Goal: Transaction & Acquisition: Purchase product/service

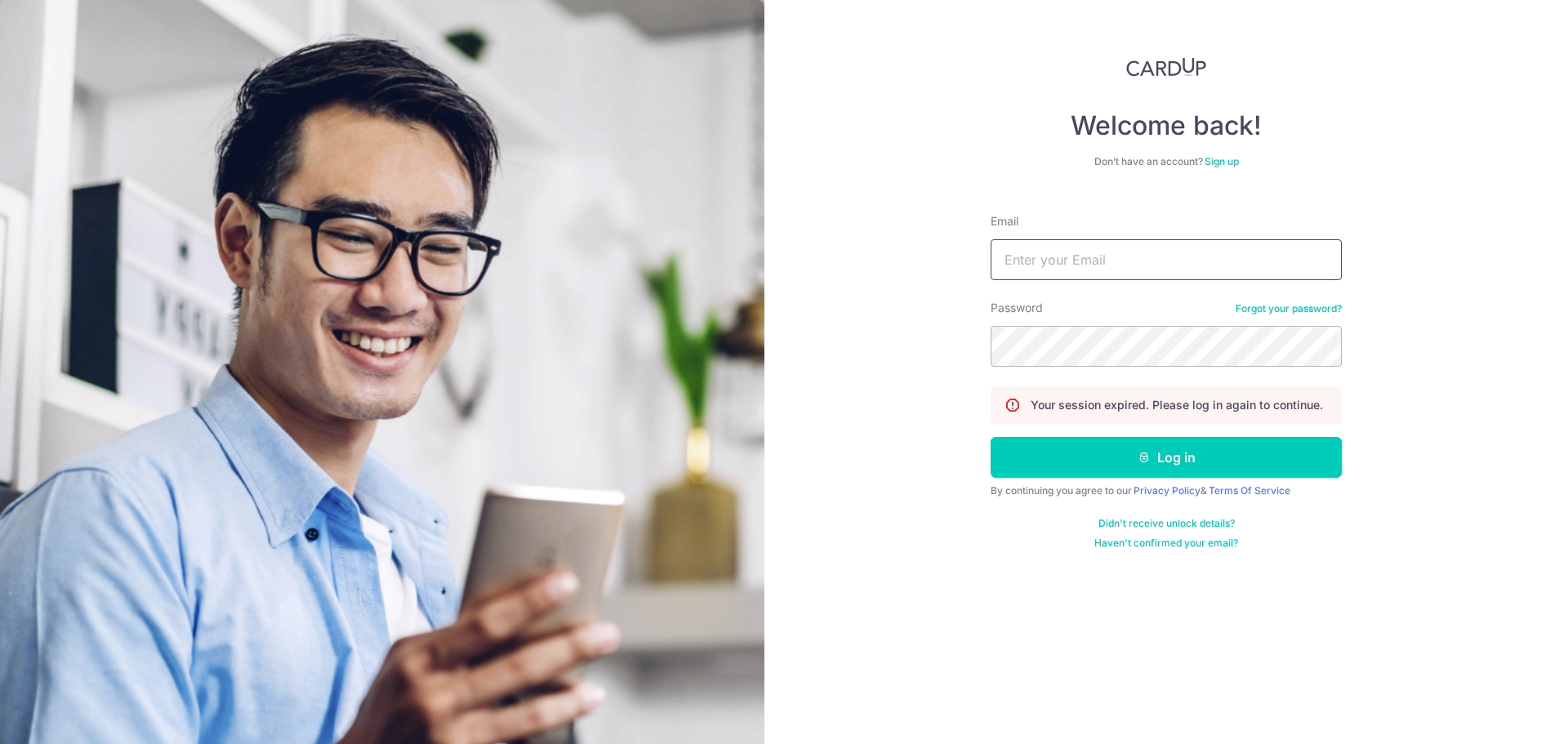
drag, startPoint x: 0, startPoint y: 0, endPoint x: 1120, endPoint y: 253, distance: 1148.2
click at [1120, 253] on input "Email" at bounding box center [1166, 260] width 351 height 41
type input "[EMAIL_ADDRESS][DOMAIN_NAME]"
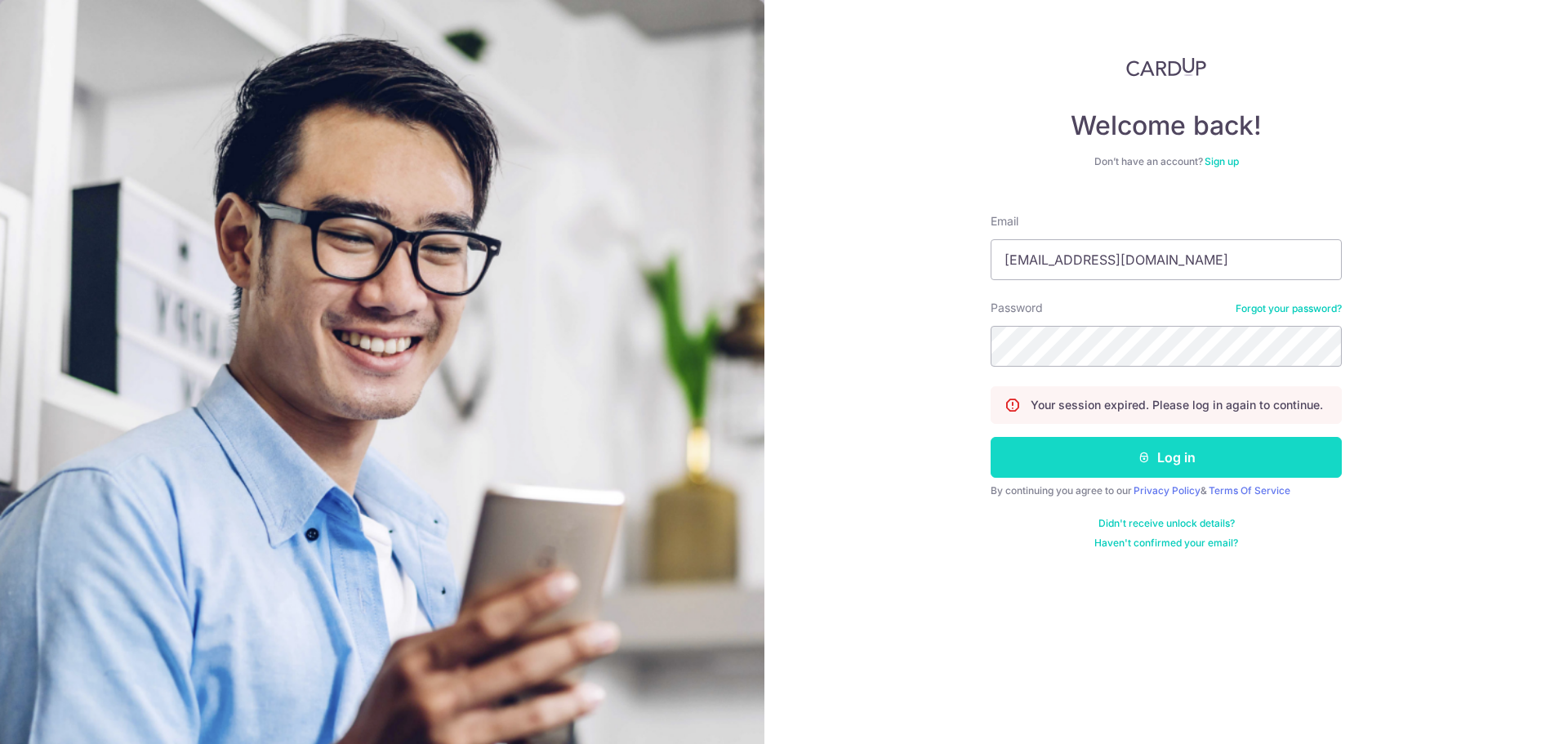
click at [1156, 472] on button "Log in" at bounding box center [1166, 457] width 351 height 41
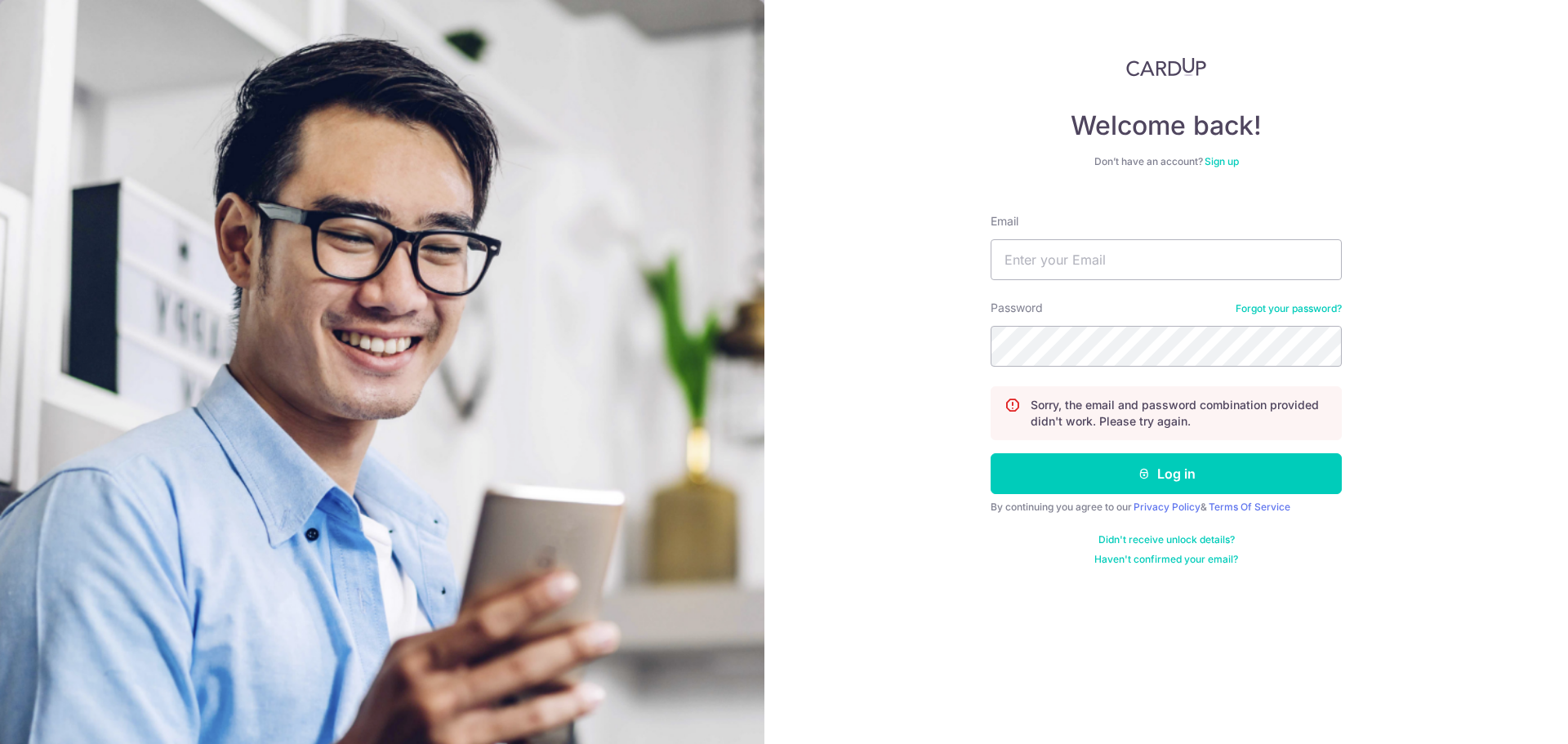
click at [1158, 234] on div "Email" at bounding box center [1166, 247] width 351 height 67
click at [1151, 263] on input "Email" at bounding box center [1166, 260] width 351 height 41
type input "[EMAIL_ADDRESS][DOMAIN_NAME]"
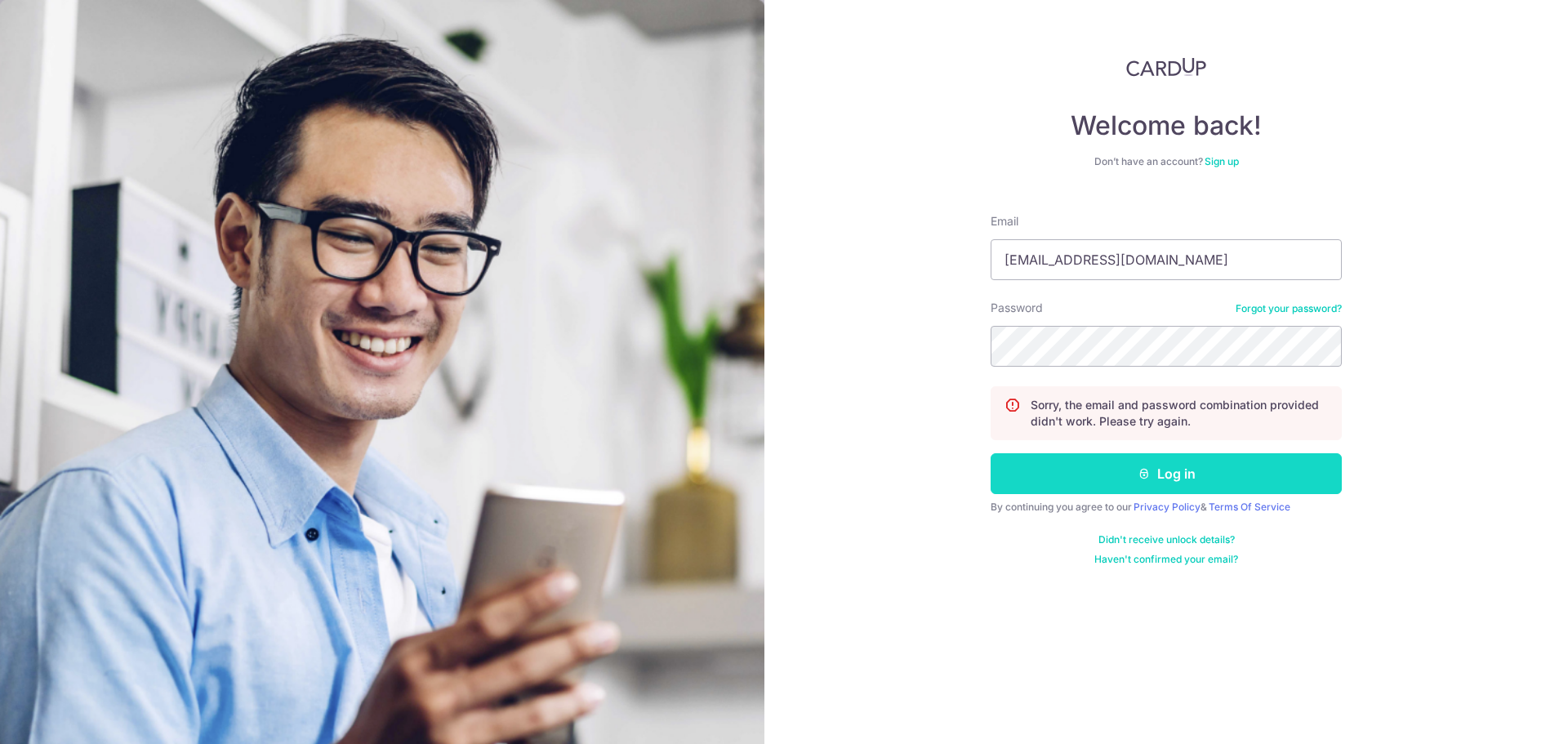
click at [1151, 476] on button "Log in" at bounding box center [1166, 474] width 351 height 41
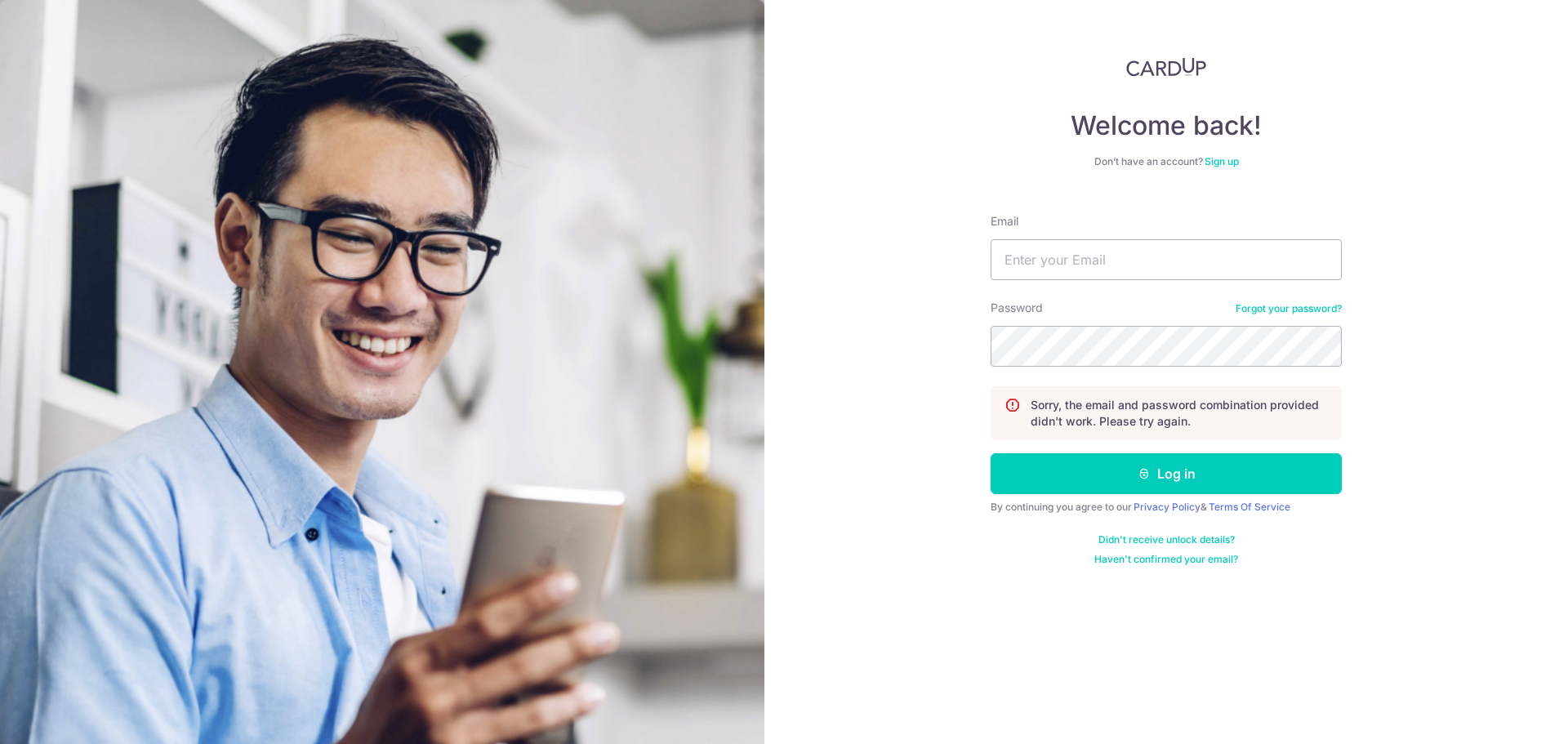
click at [1125, 237] on div "Email" at bounding box center [1166, 247] width 351 height 67
click at [1120, 277] on input "Email" at bounding box center [1166, 260] width 351 height 41
type input "[EMAIL_ADDRESS][DOMAIN_NAME]"
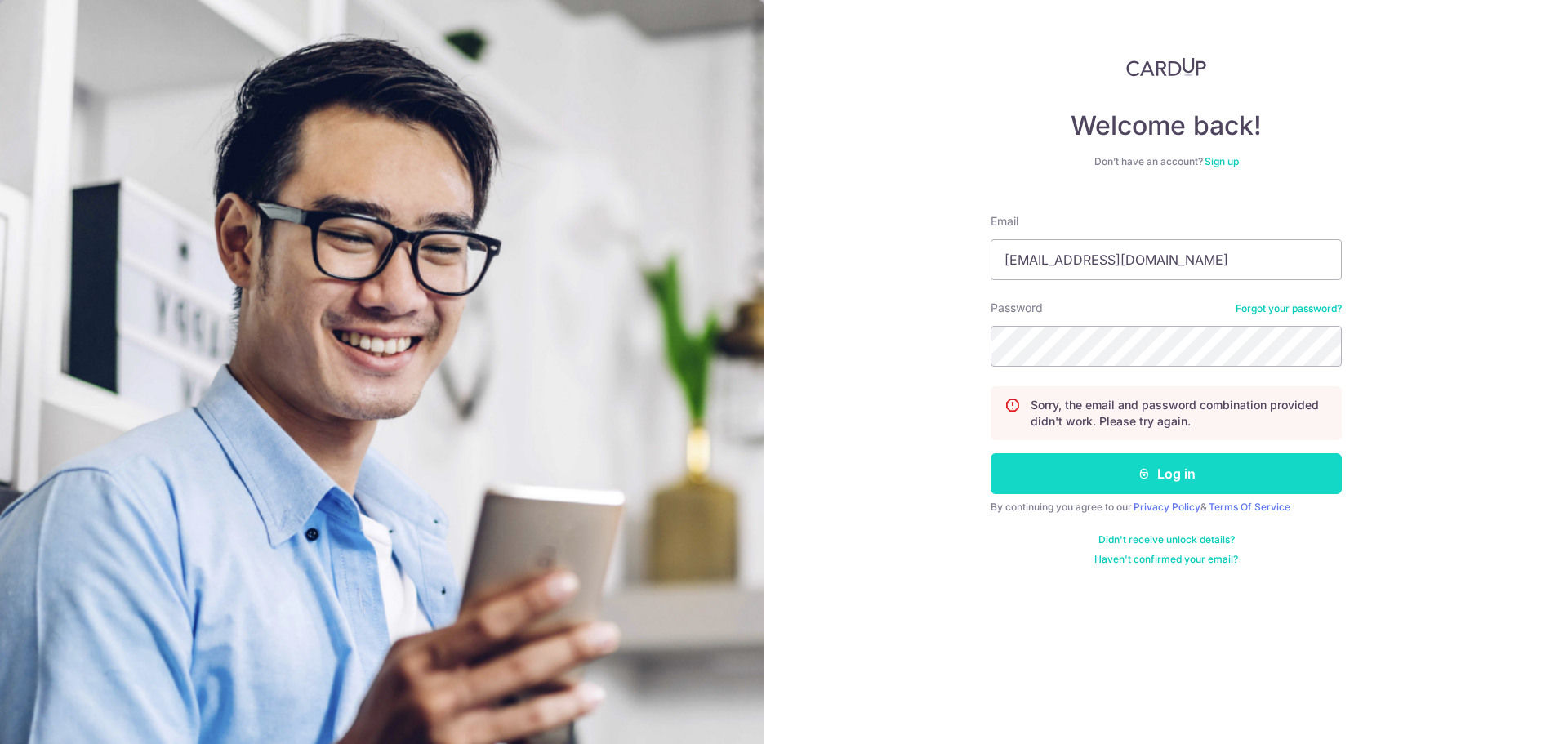
click at [1120, 462] on button "Log in" at bounding box center [1166, 474] width 351 height 41
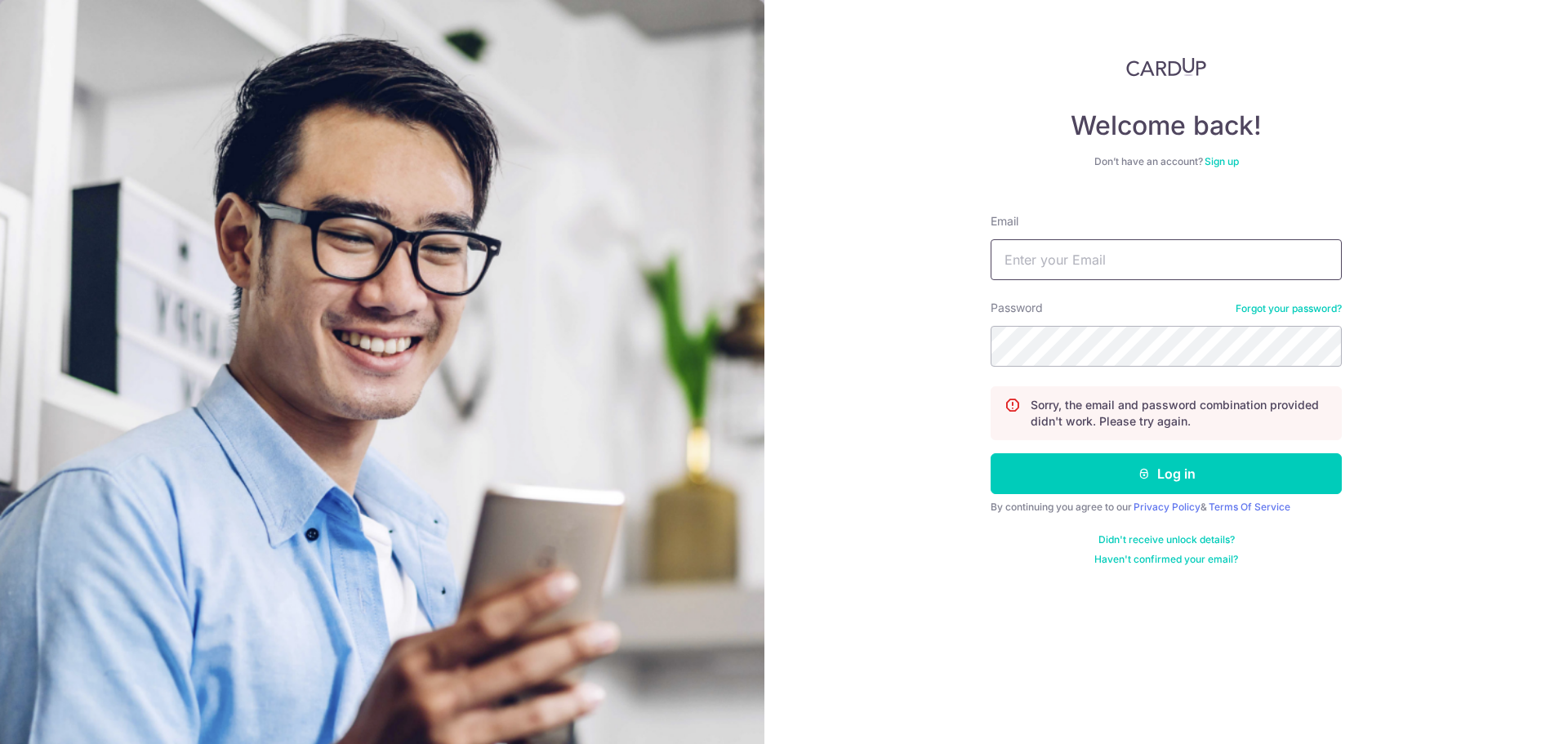
click at [1156, 279] on input "Email" at bounding box center [1166, 260] width 351 height 41
type input "[EMAIL_ADDRESS][DOMAIN_NAME]"
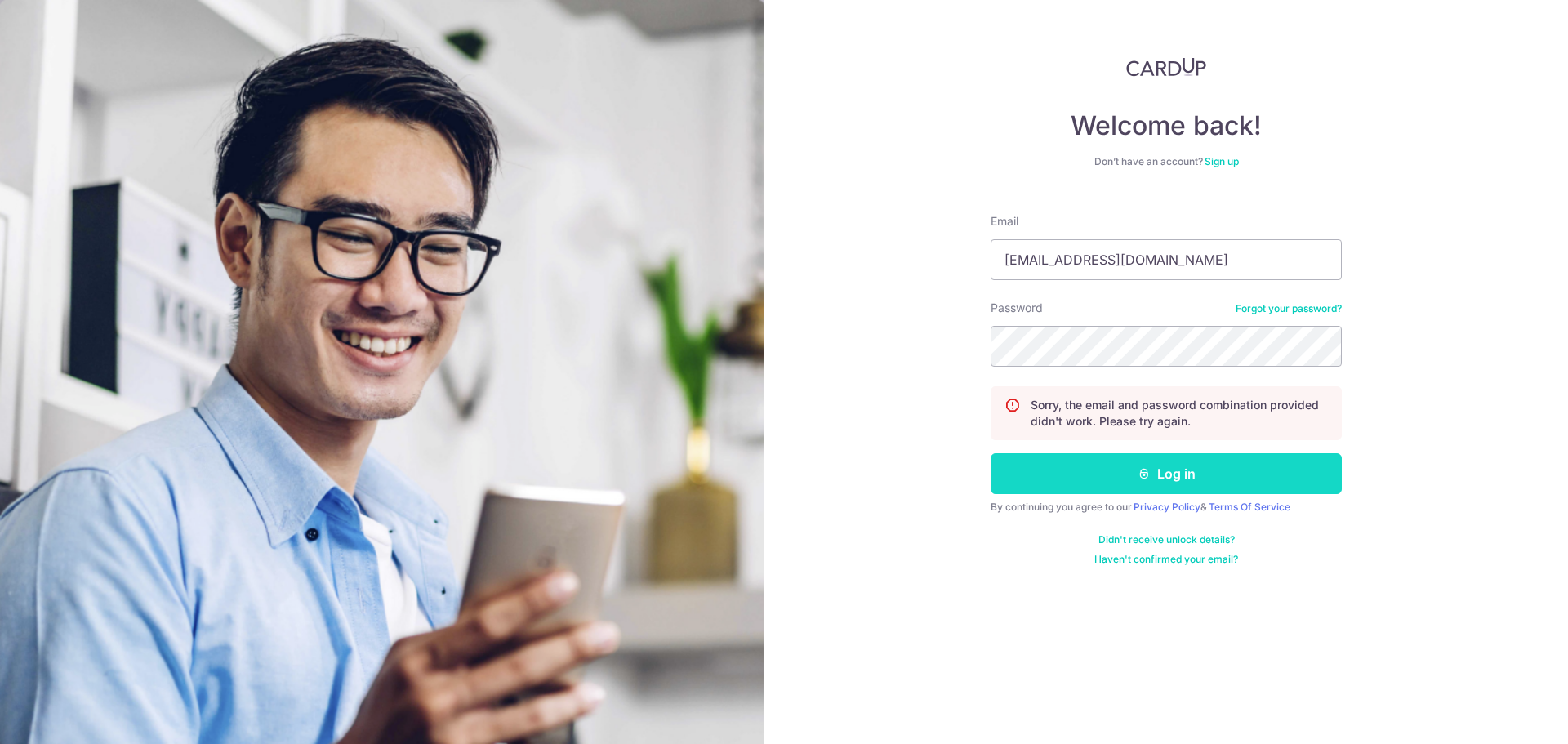
click at [1157, 474] on button "Log in" at bounding box center [1166, 474] width 351 height 41
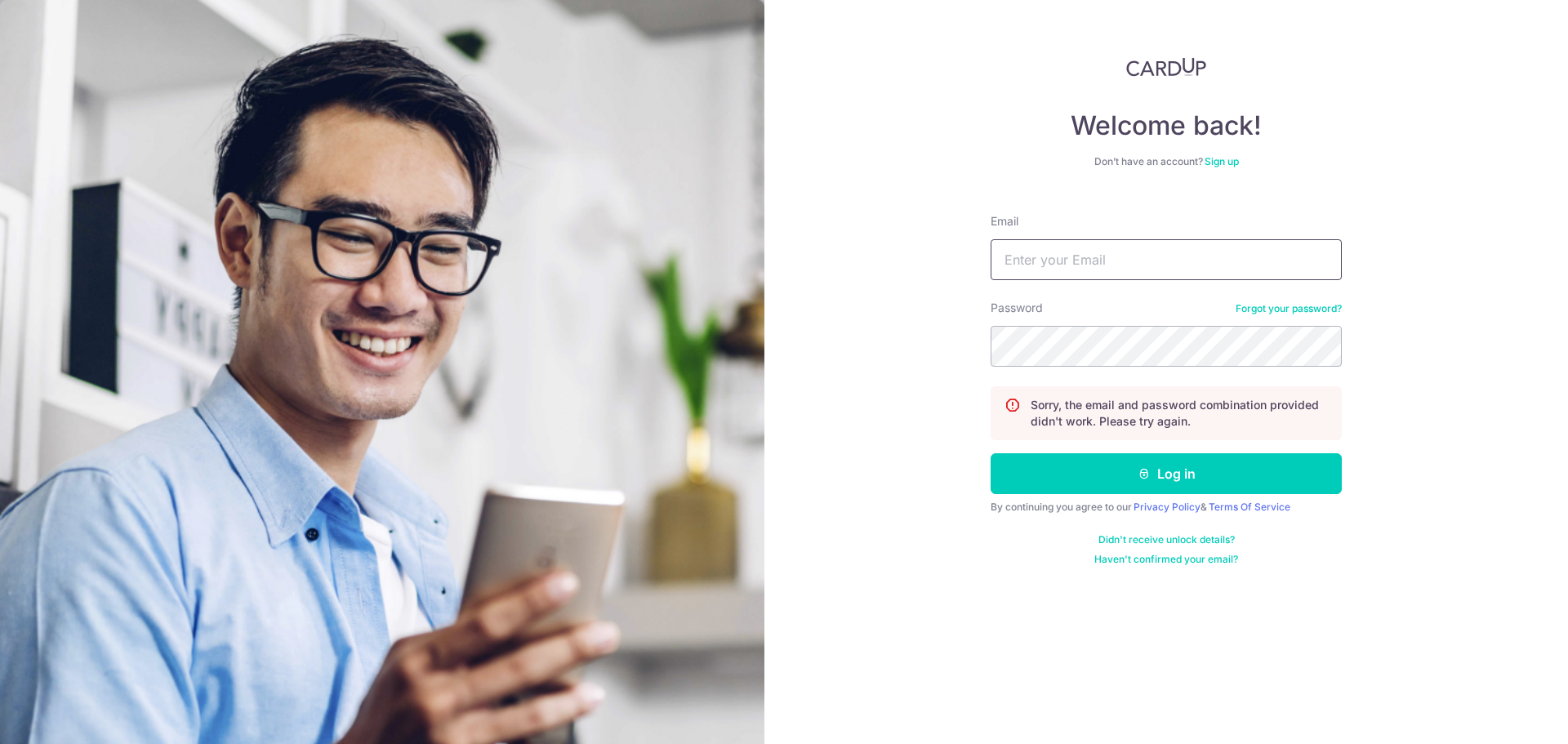
click at [1120, 269] on input "Email" at bounding box center [1166, 260] width 351 height 41
type input "[EMAIL_ADDRESS][DOMAIN_NAME]"
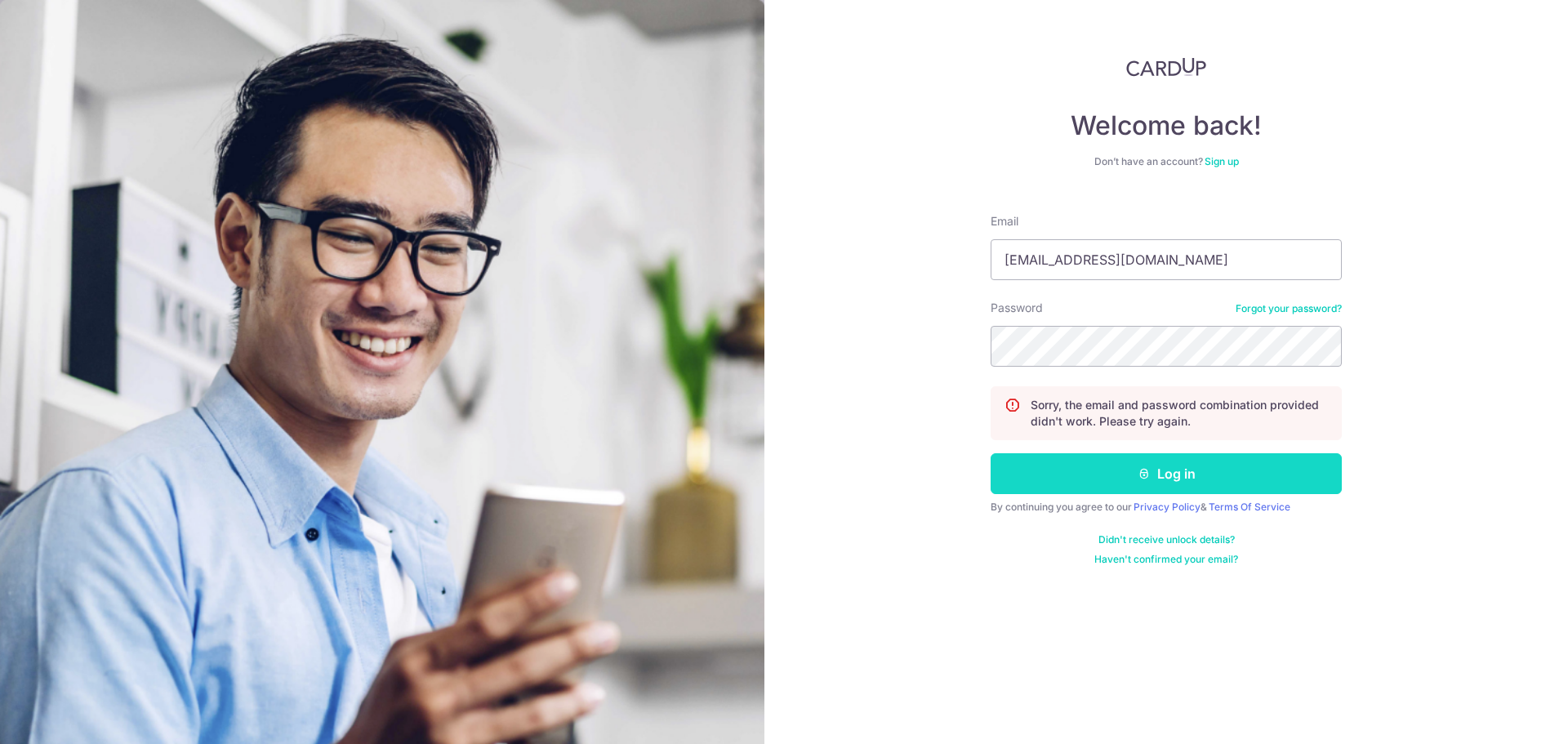
click at [1120, 467] on button "Log in" at bounding box center [1166, 474] width 351 height 41
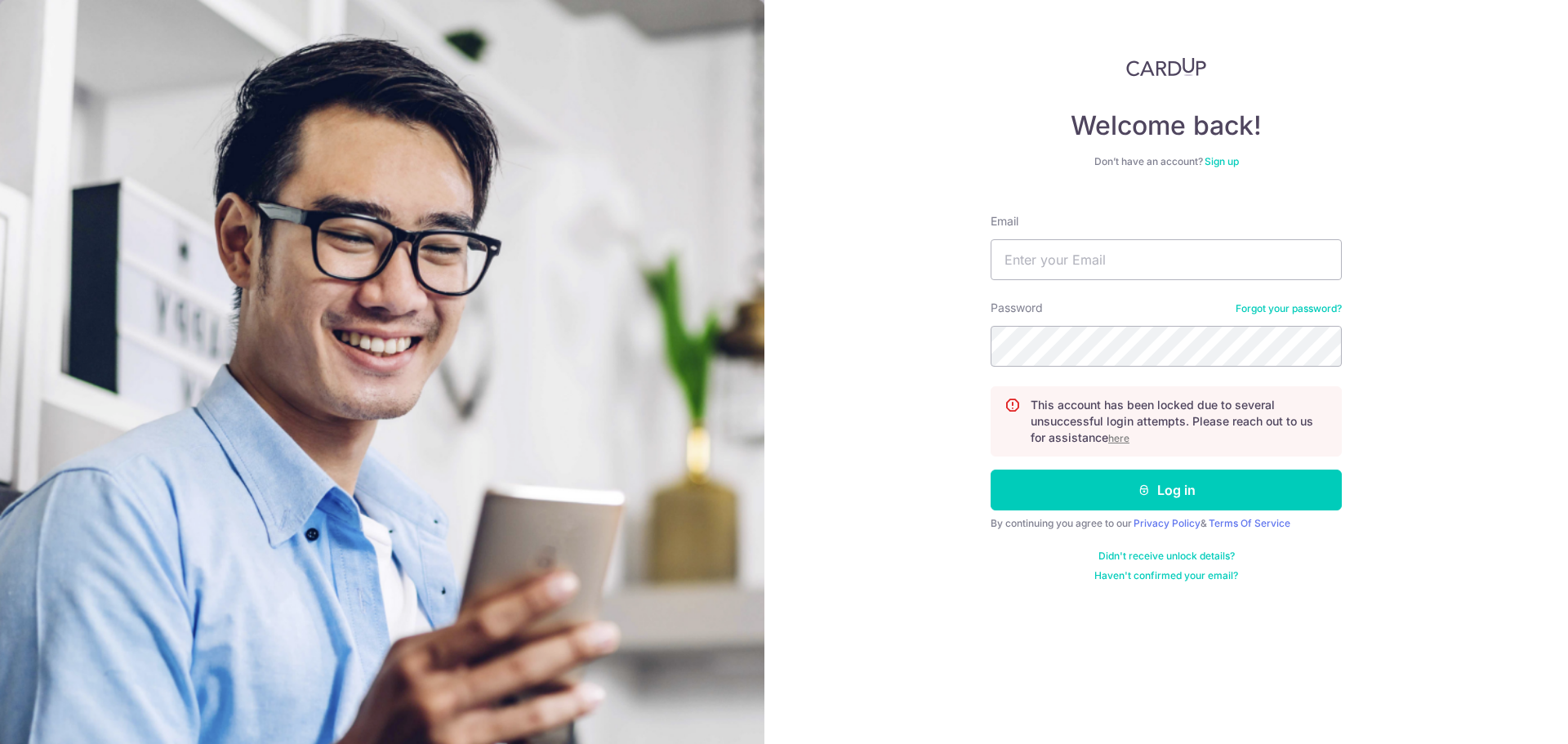
click at [1294, 308] on link "Forgot your password?" at bounding box center [1289, 308] width 106 height 13
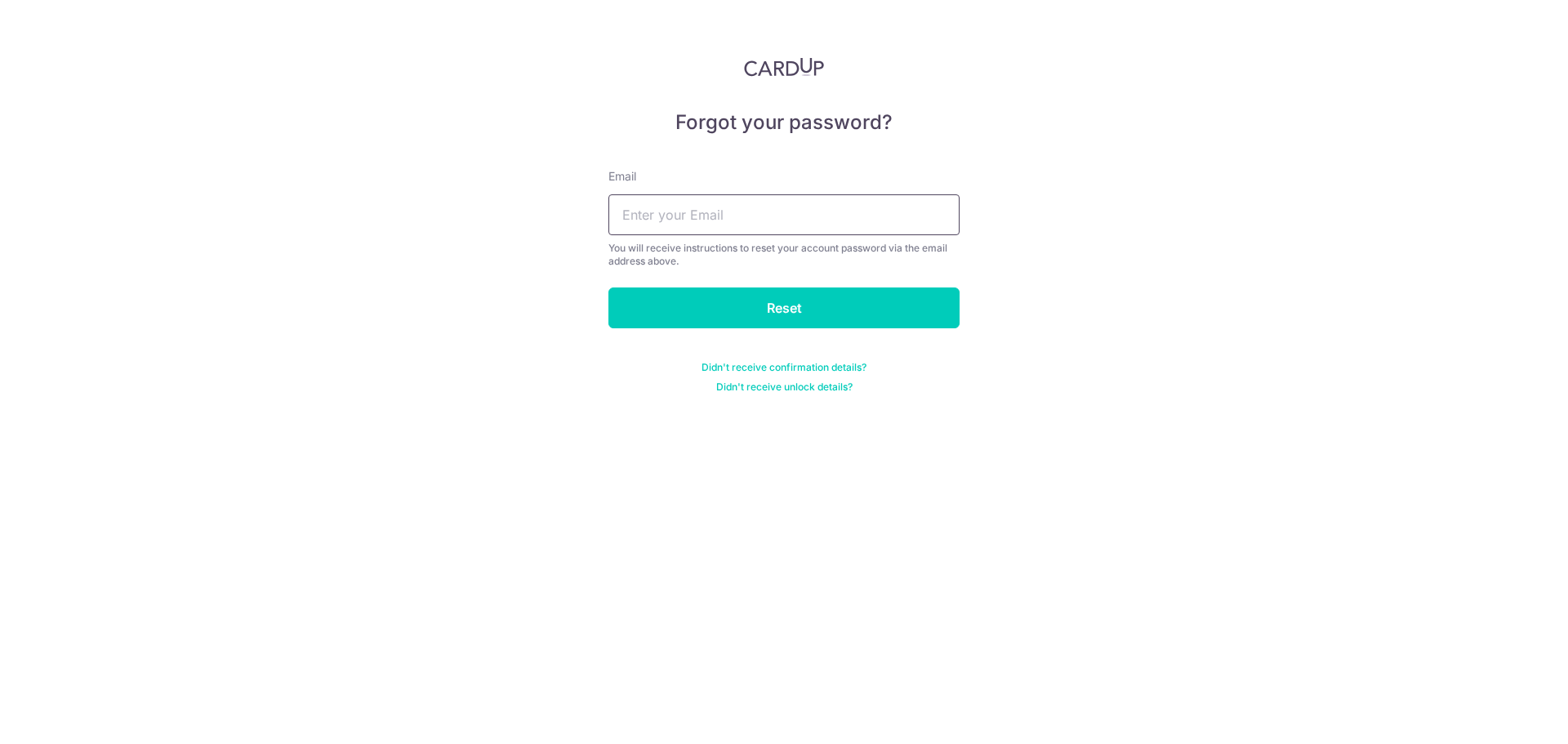
click at [741, 214] on input "text" at bounding box center [783, 215] width 351 height 41
type input "joiecheo@gmail.com"
click at [761, 296] on input "Reset" at bounding box center [783, 307] width 351 height 41
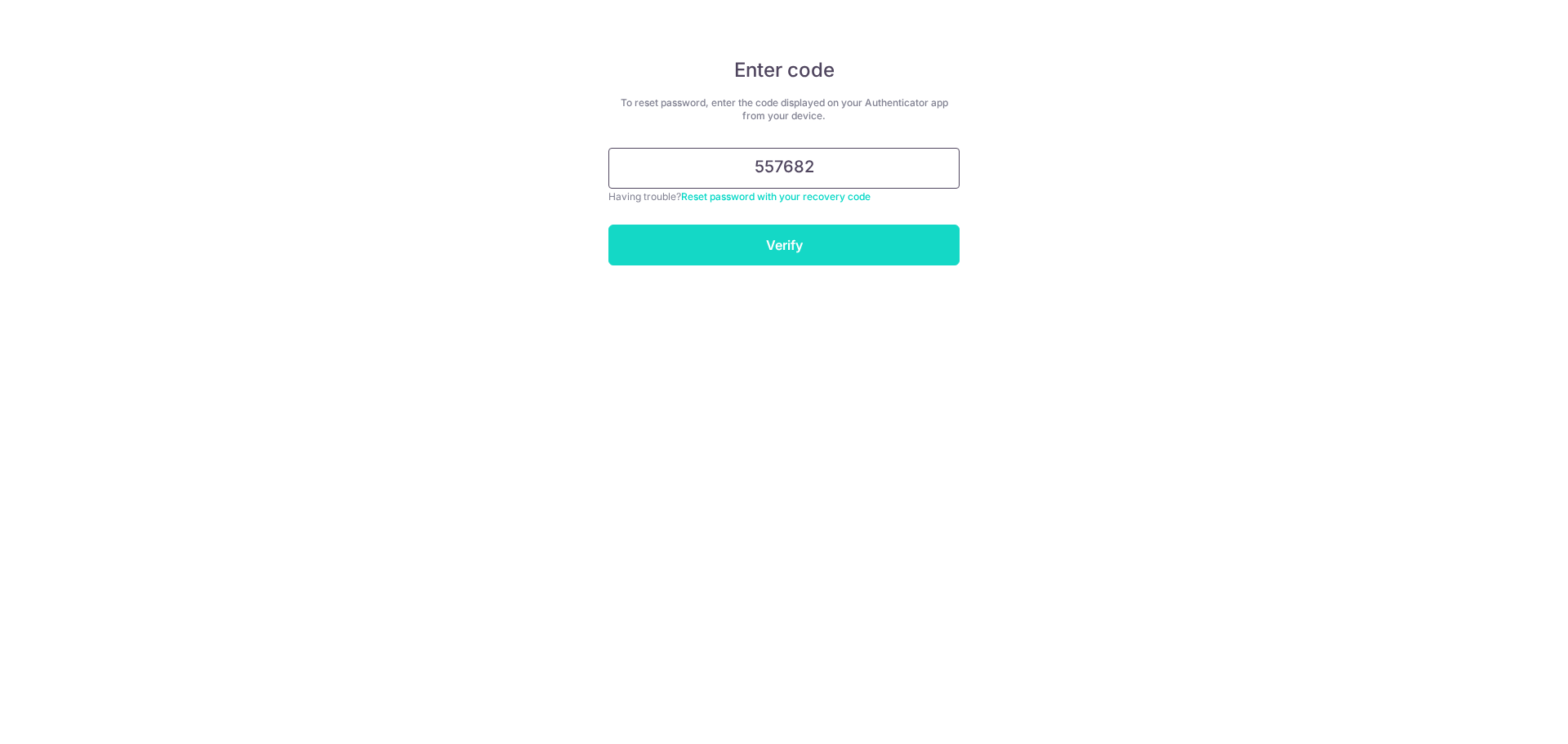
type input "557682"
click at [769, 235] on input "Verify" at bounding box center [783, 245] width 351 height 41
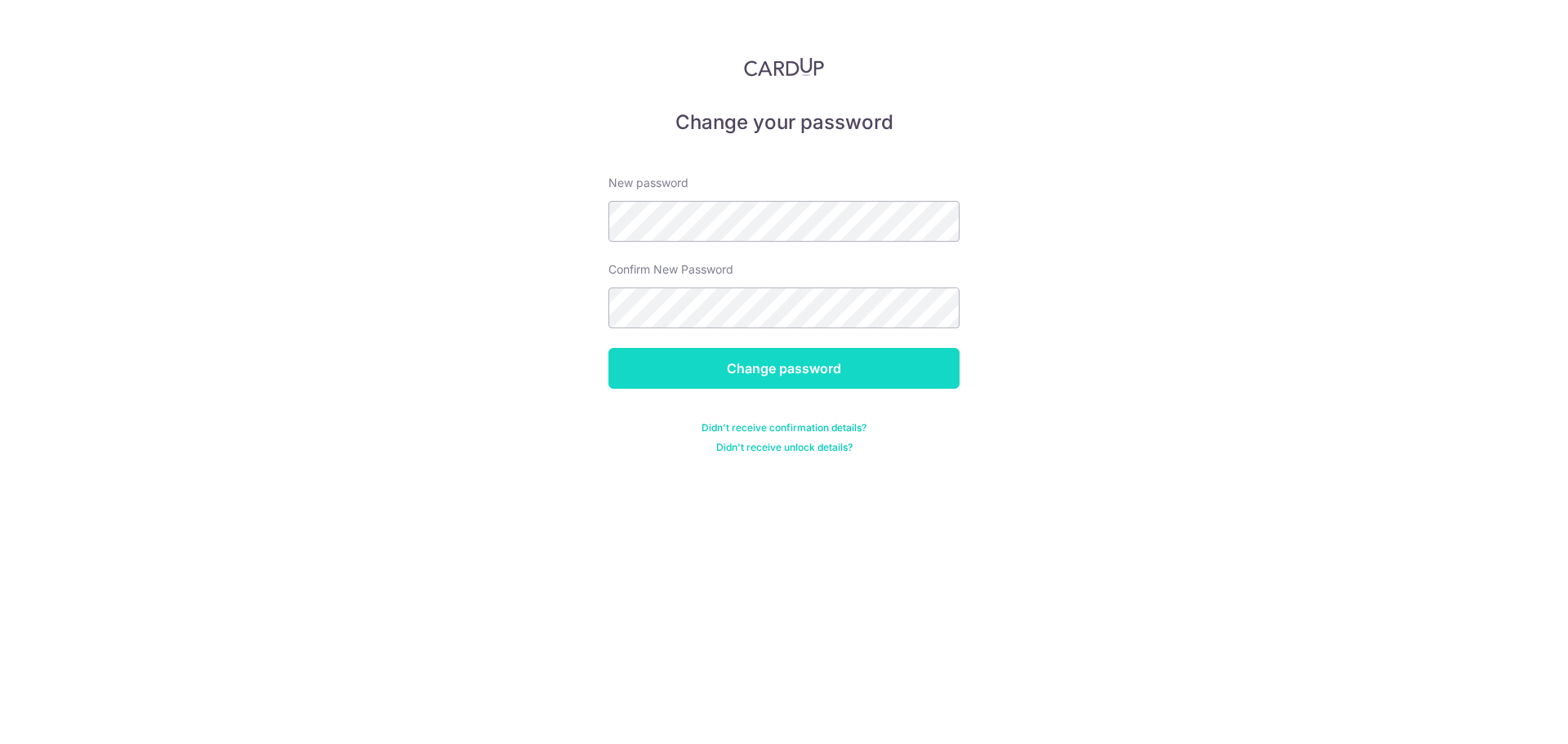
click at [768, 372] on input "Change password" at bounding box center [783, 368] width 351 height 41
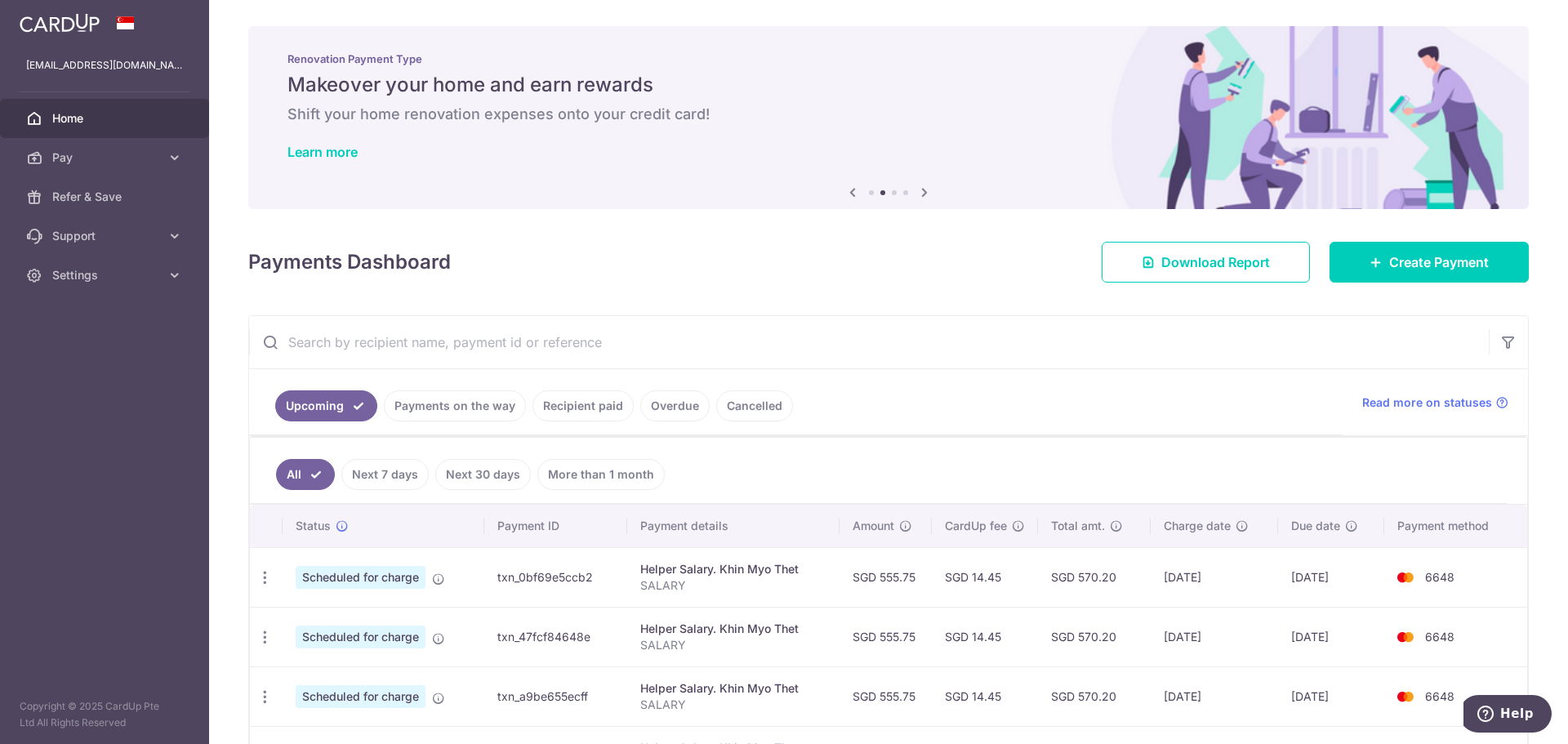
click at [1432, 241] on div "Payments Dashboard Download Report Create Payment" at bounding box center [888, 259] width 1280 height 48
click at [1377, 269] on link "Create Payment" at bounding box center [1428, 262] width 199 height 41
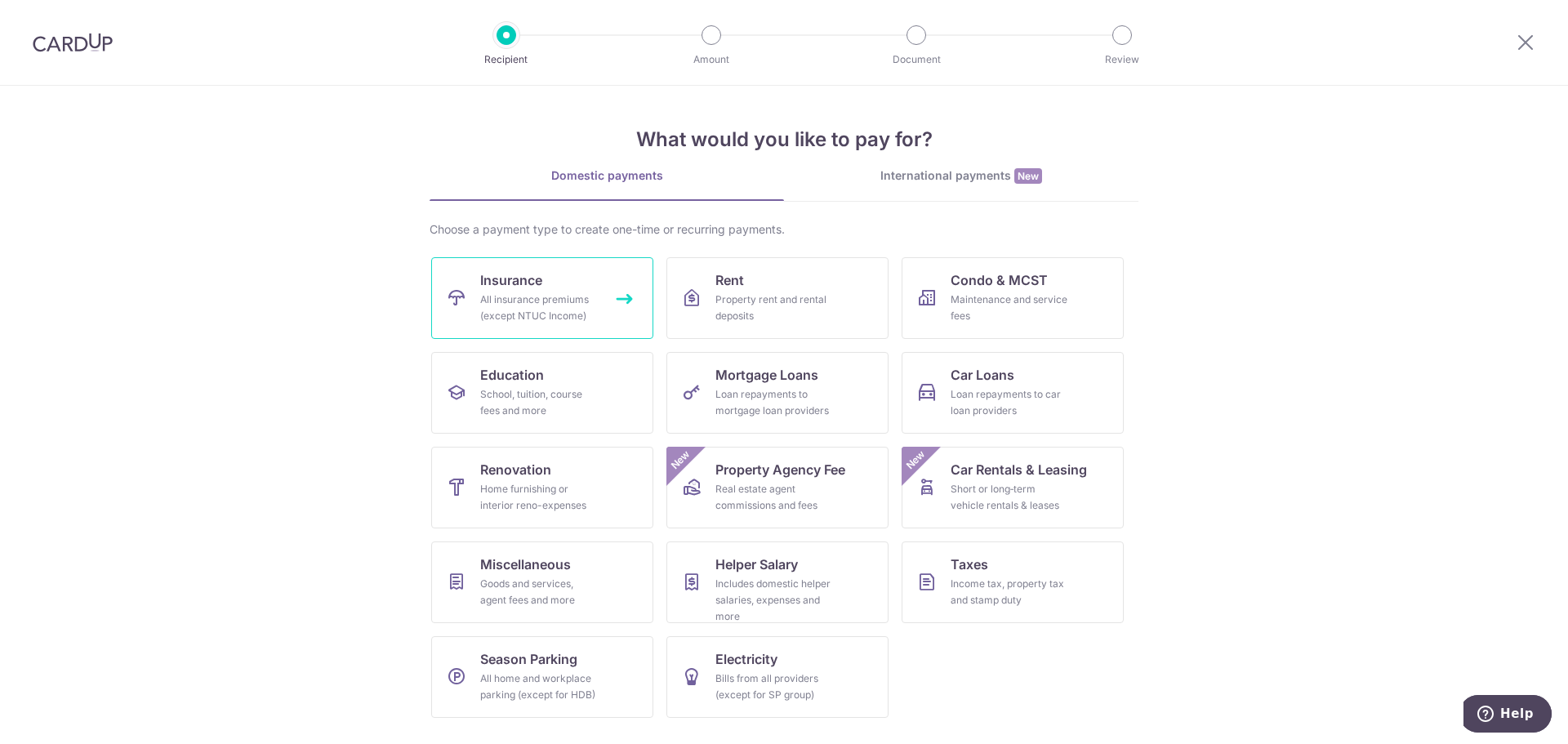
click at [575, 312] on div "All insurance premiums (except NTUC Income)" at bounding box center [538, 307] width 118 height 33
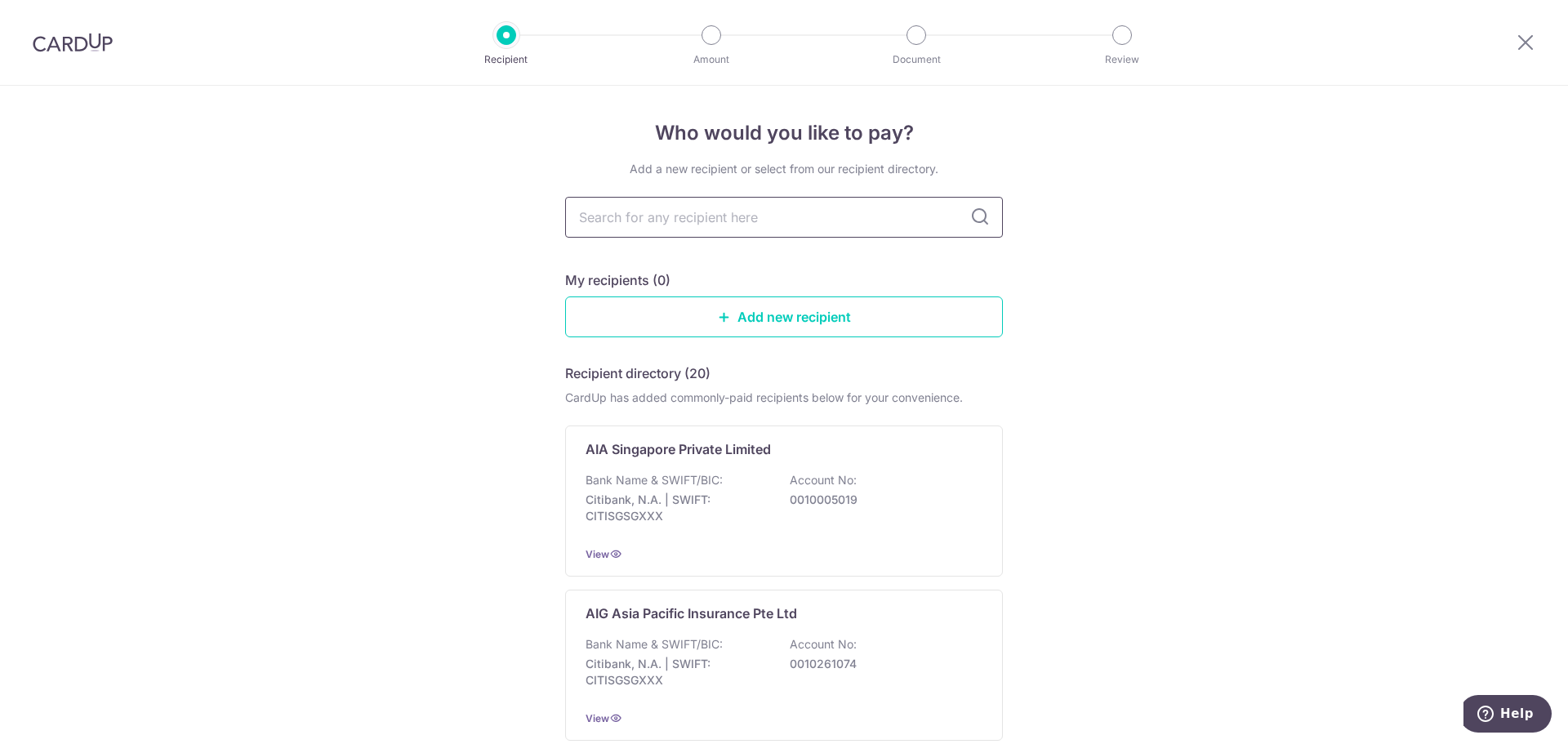
click at [869, 216] on input "text" at bounding box center [783, 217] width 438 height 41
type input "singlife"
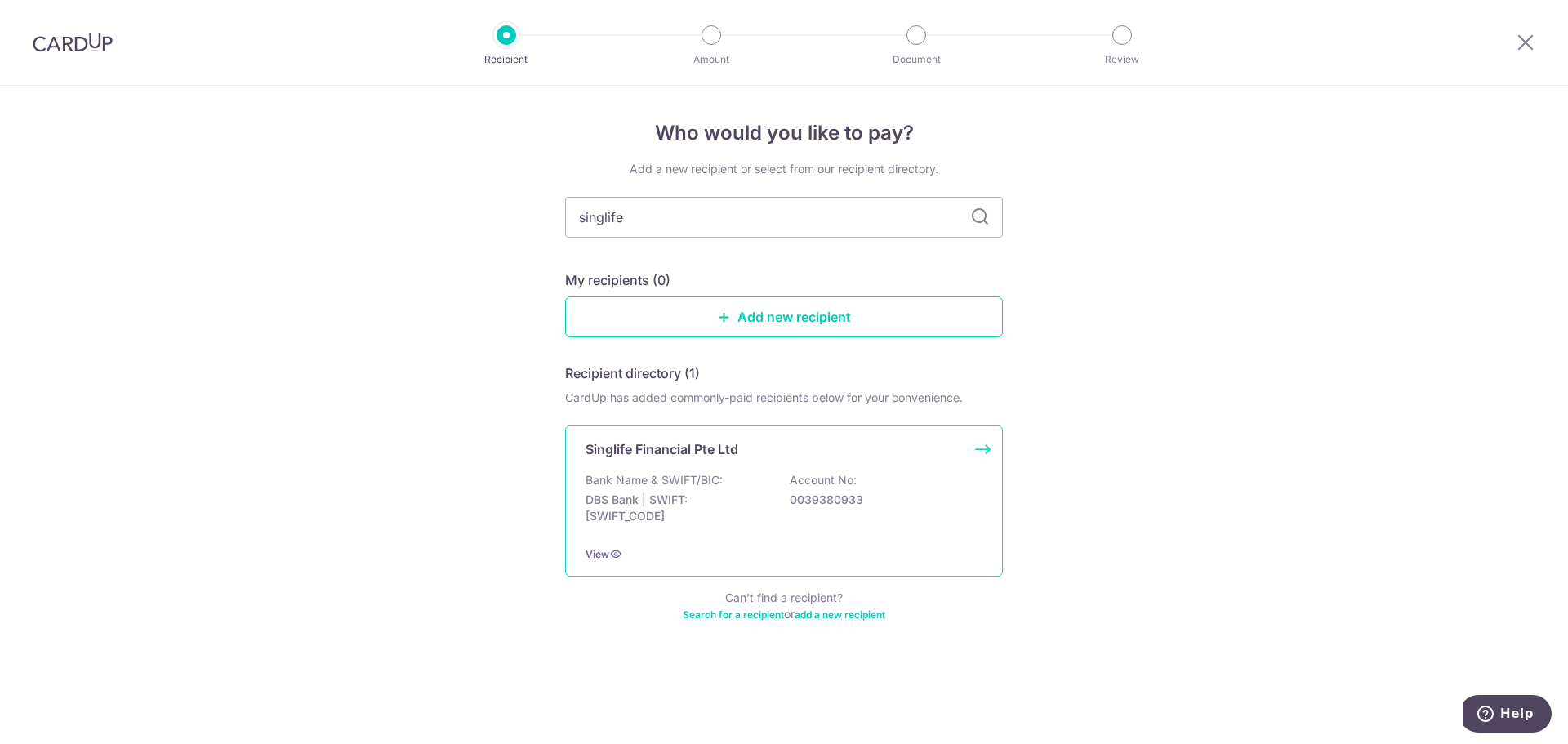
click at [724, 498] on p "DBS Bank | SWIFT: DBSSSGSGXXX" at bounding box center [676, 507] width 183 height 33
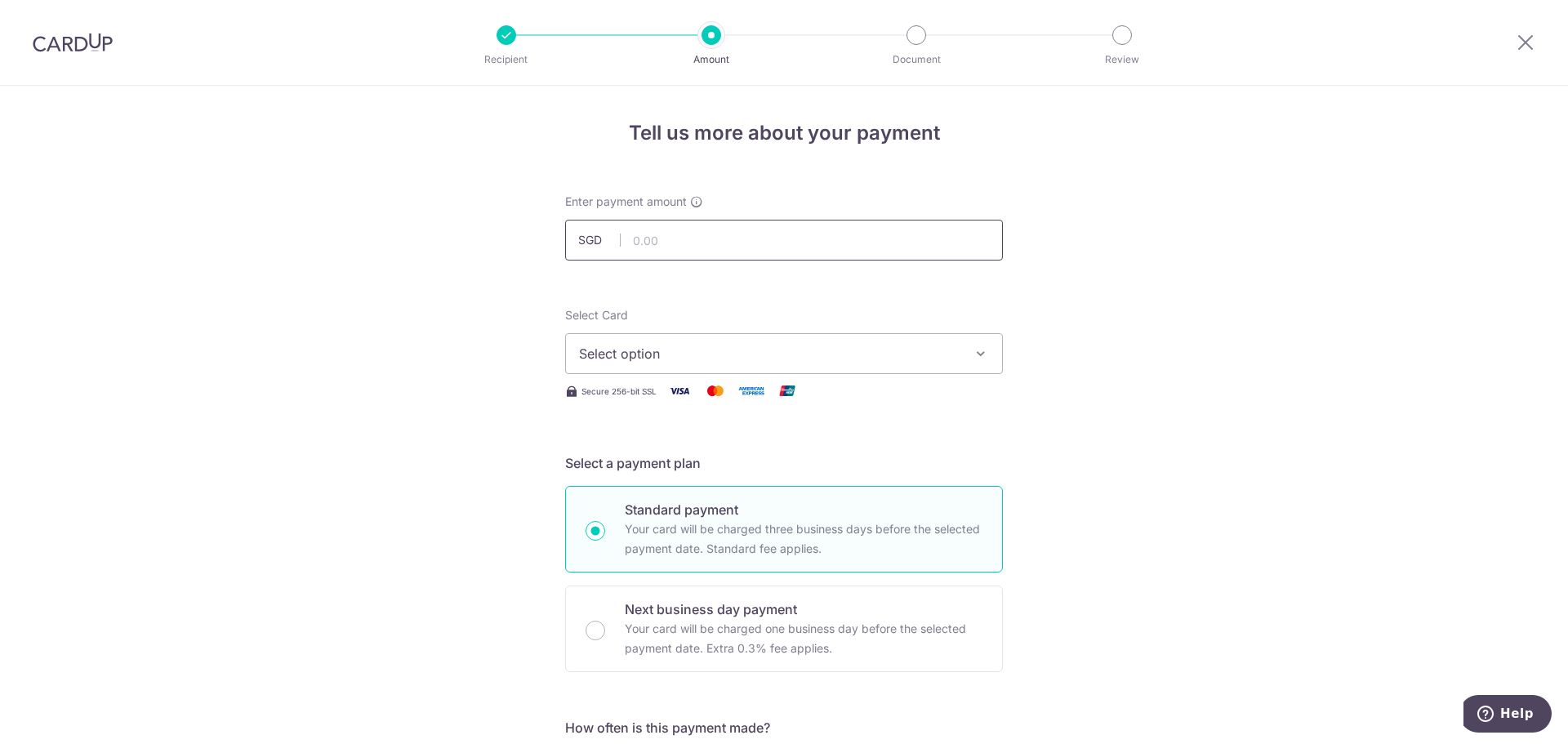
click at [770, 241] on input "text" at bounding box center [783, 239] width 438 height 41
click at [792, 218] on div "Enter payment amount SGD" at bounding box center [783, 227] width 438 height 67
click at [784, 241] on input "text" at bounding box center [783, 239] width 438 height 41
type input "329.04"
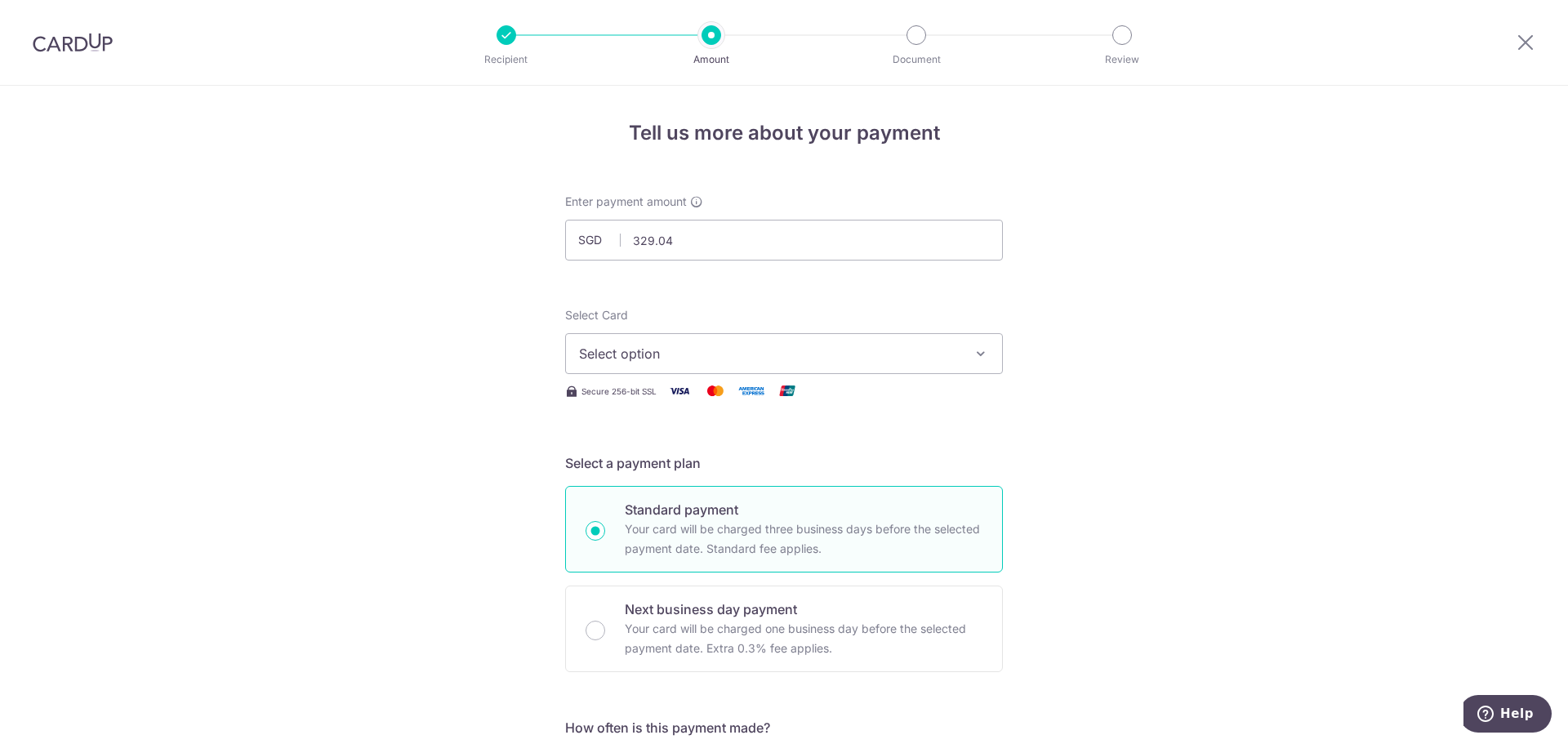
click at [958, 352] on button "Select option" at bounding box center [783, 353] width 438 height 41
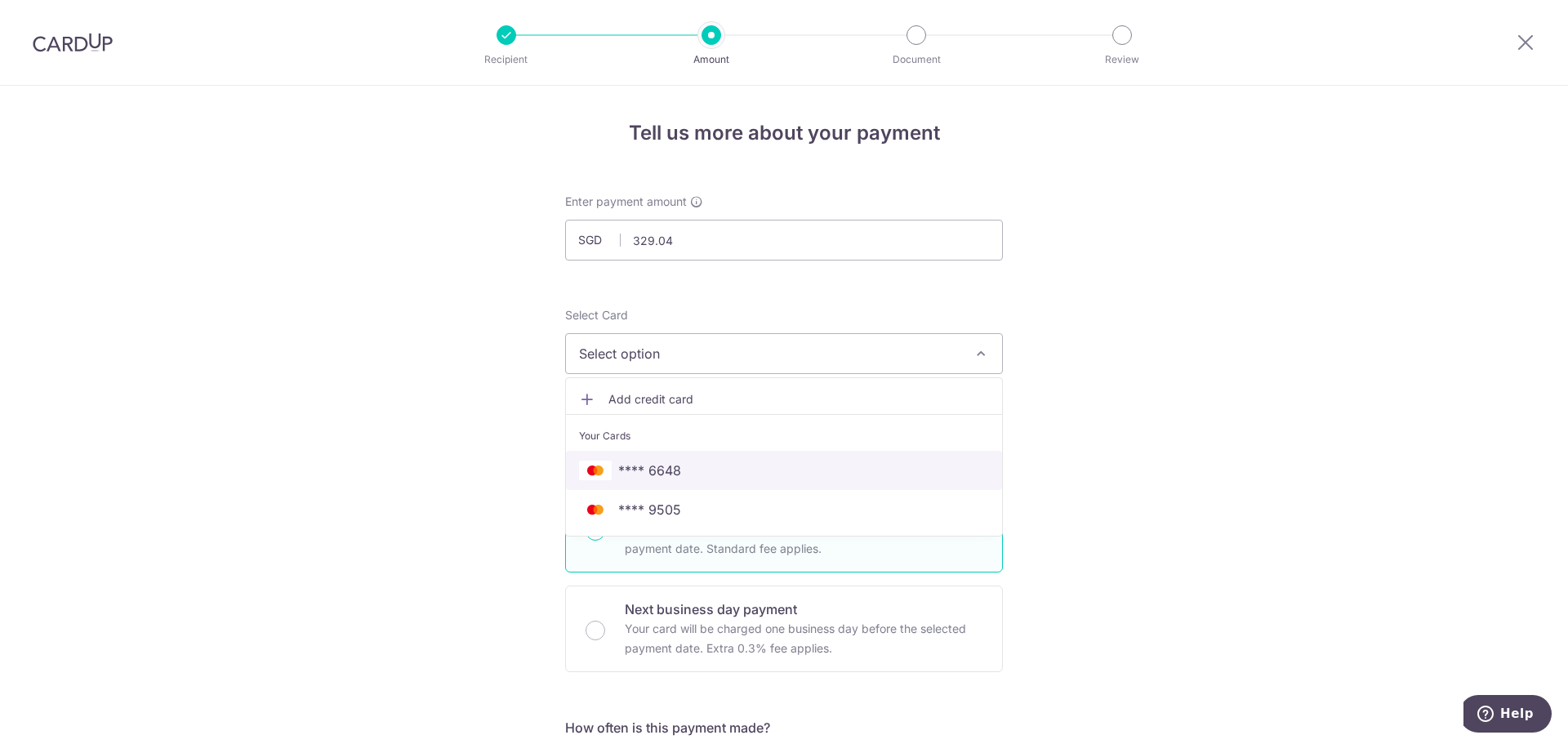
click at [872, 472] on span "**** 6648" at bounding box center [784, 470] width 410 height 19
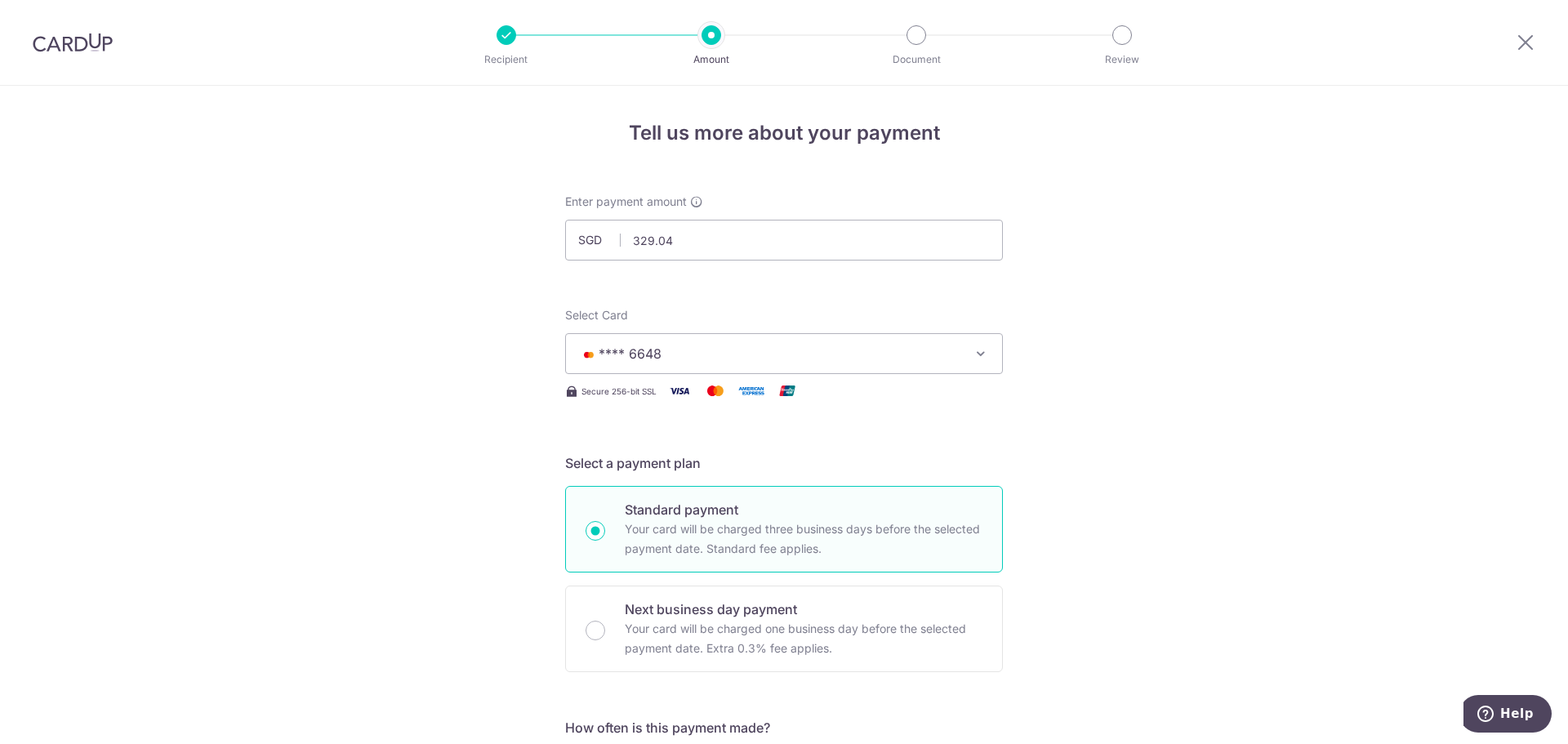
scroll to position [272, 0]
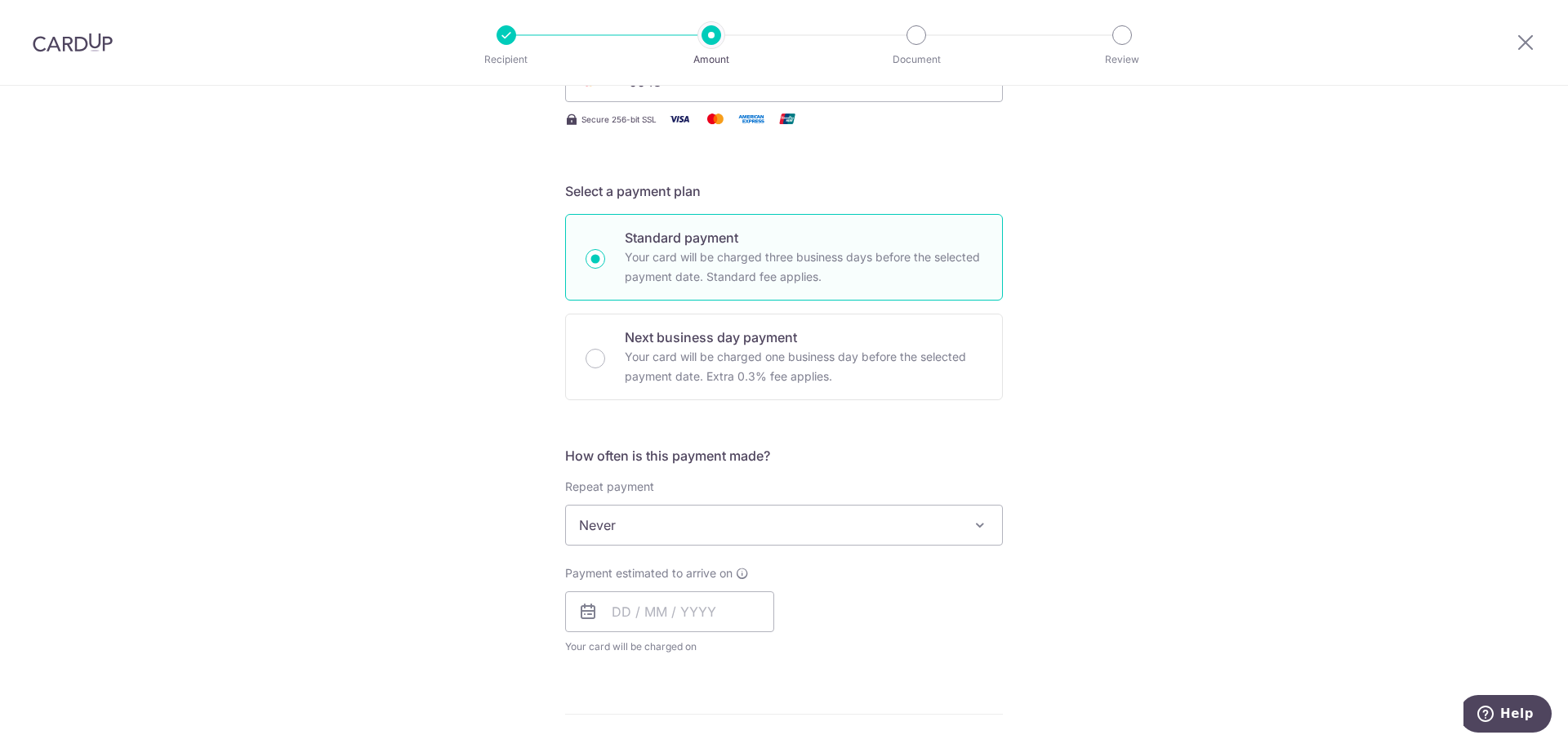
click at [860, 517] on span "Never" at bounding box center [783, 525] width 436 height 39
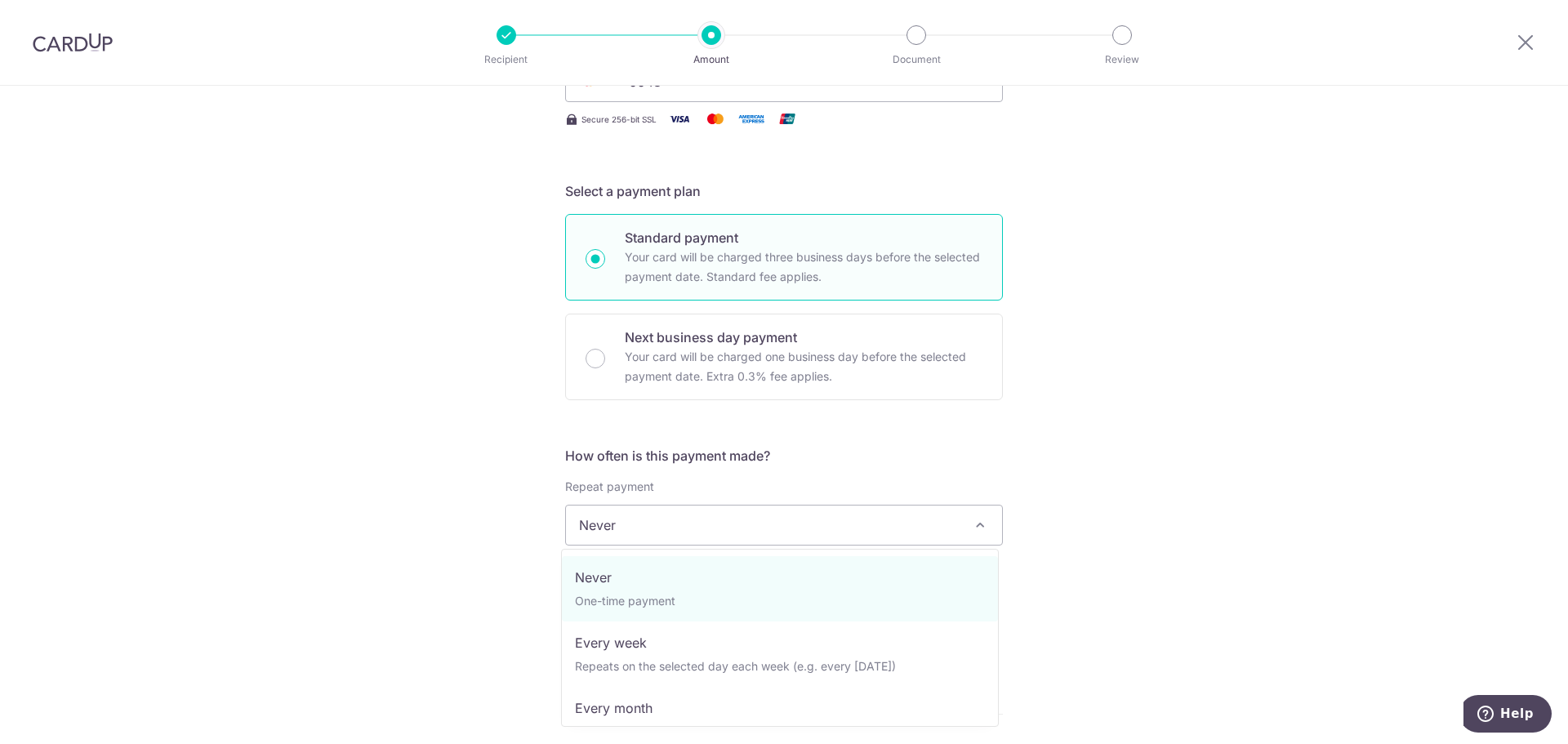
click at [860, 517] on span "Never" at bounding box center [783, 525] width 436 height 39
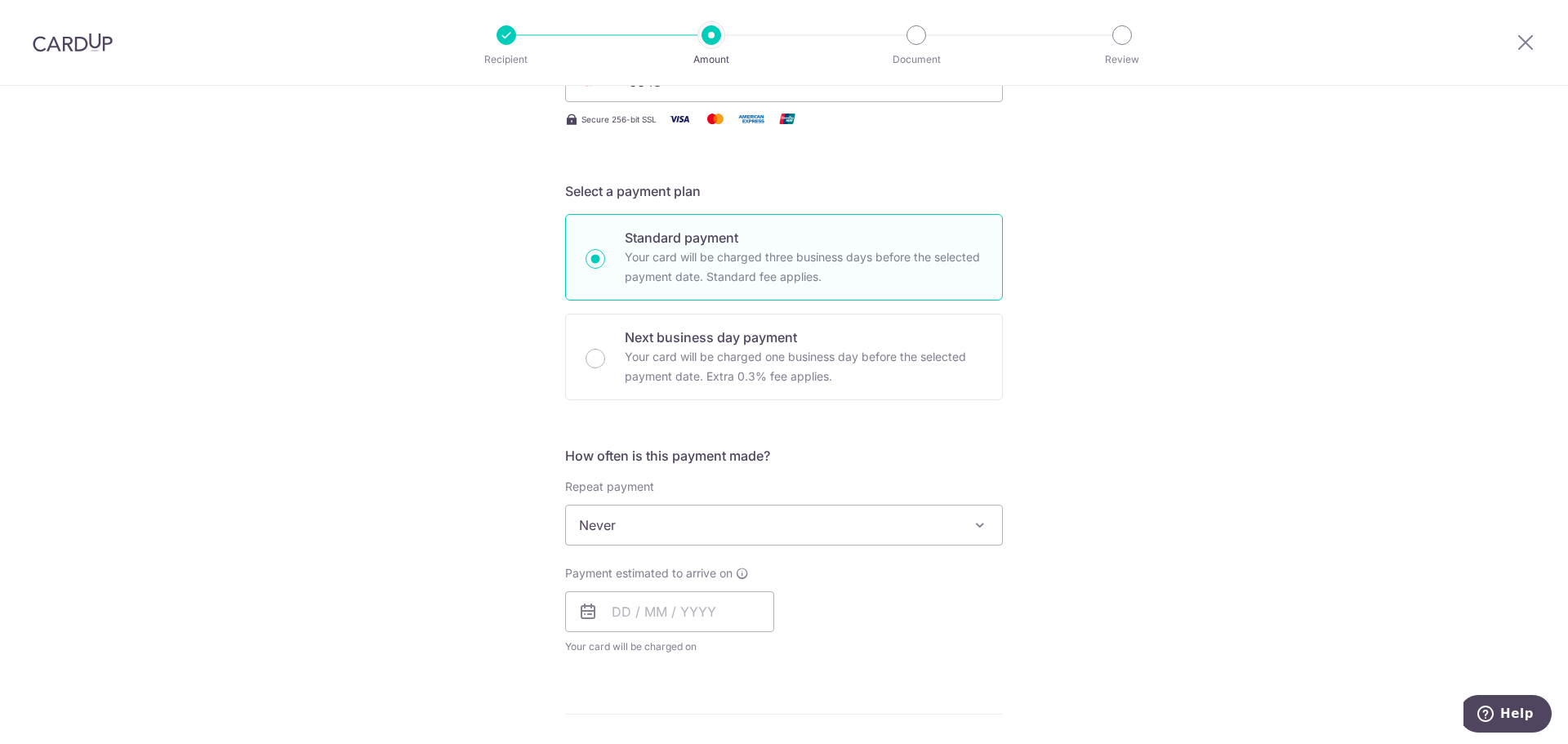
scroll to position [544, 0]
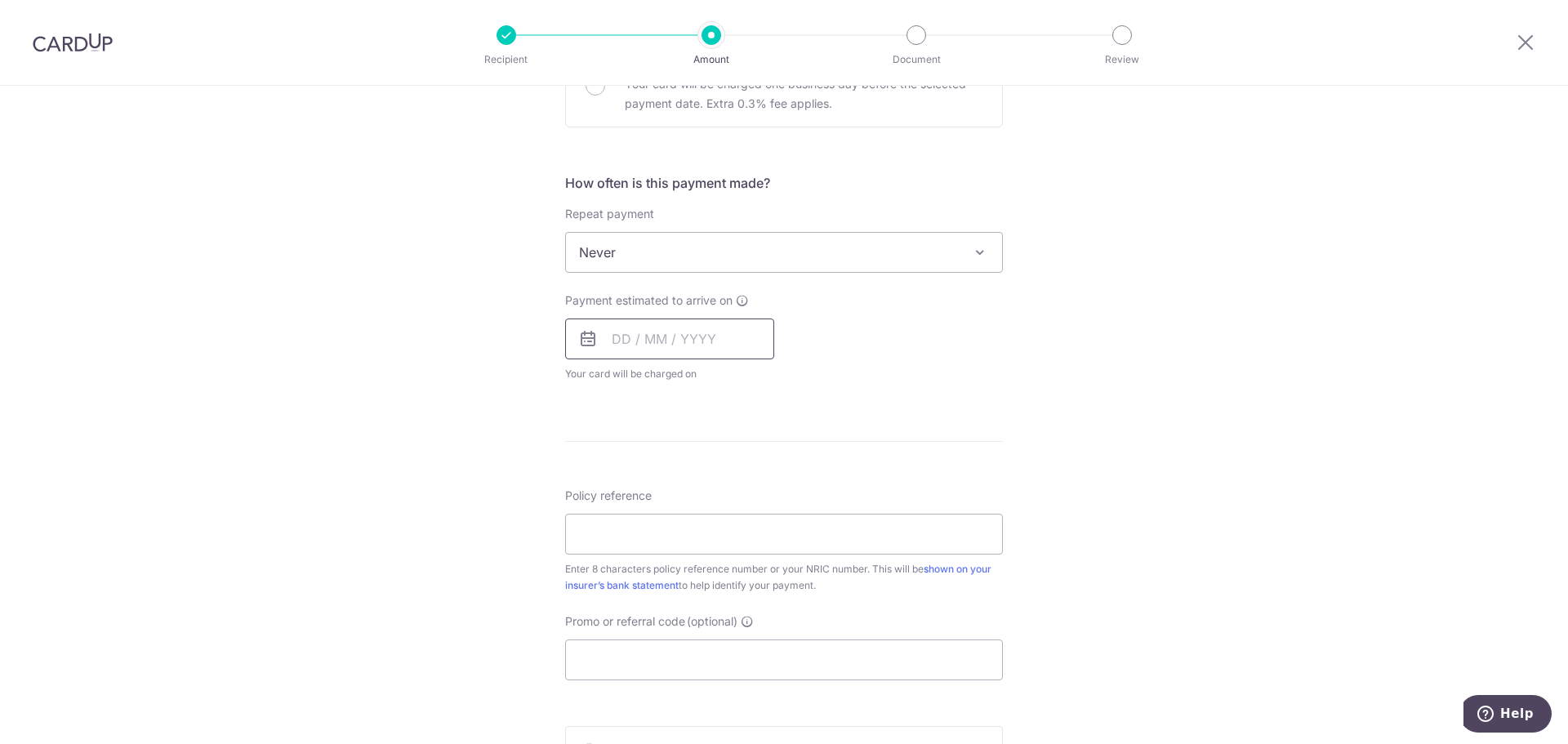
click at [709, 349] on input "text" at bounding box center [669, 338] width 209 height 41
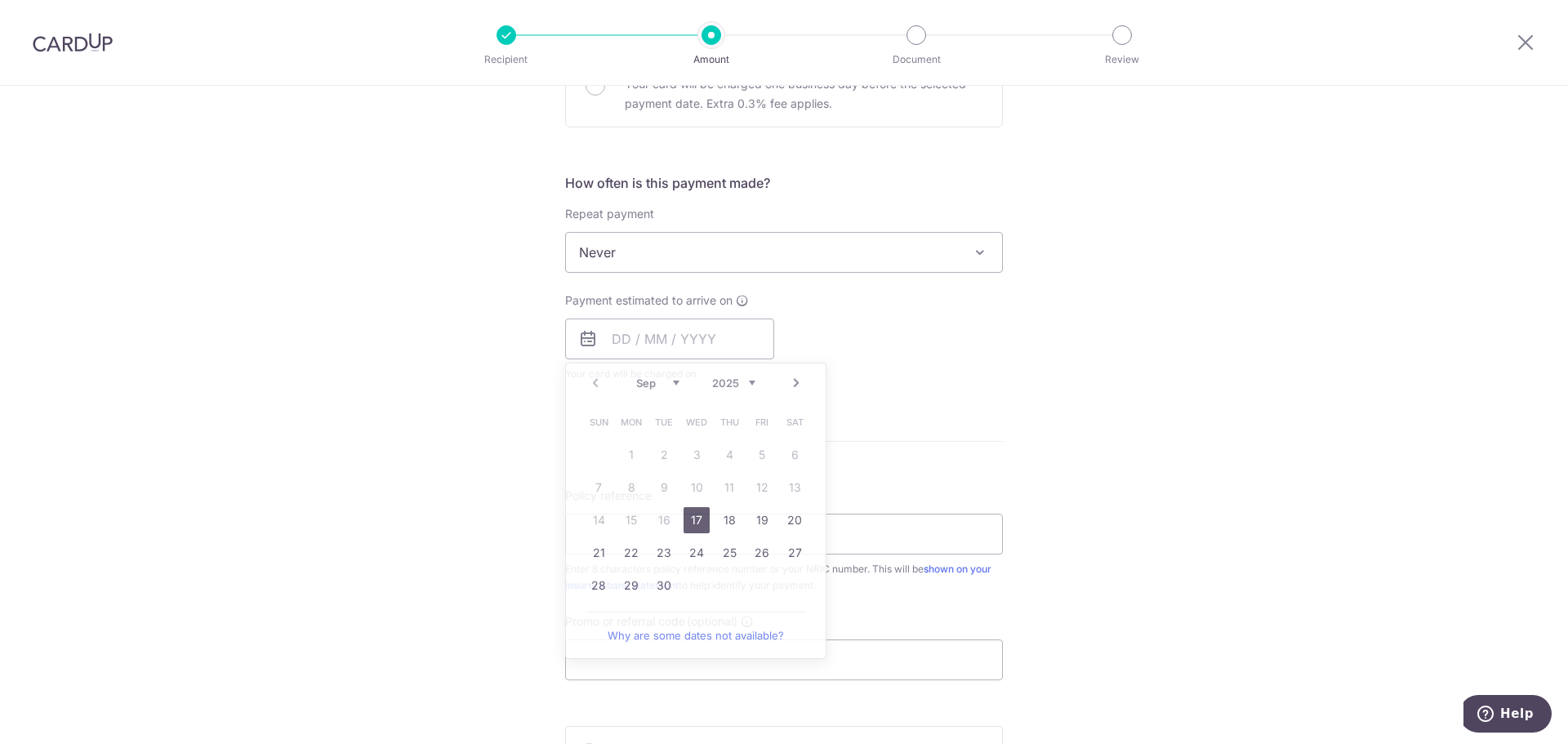
click at [1128, 456] on div "Tell us more about your payment Enter payment amount SGD 329.04 329.04 Select C…" at bounding box center [784, 279] width 1568 height 1477
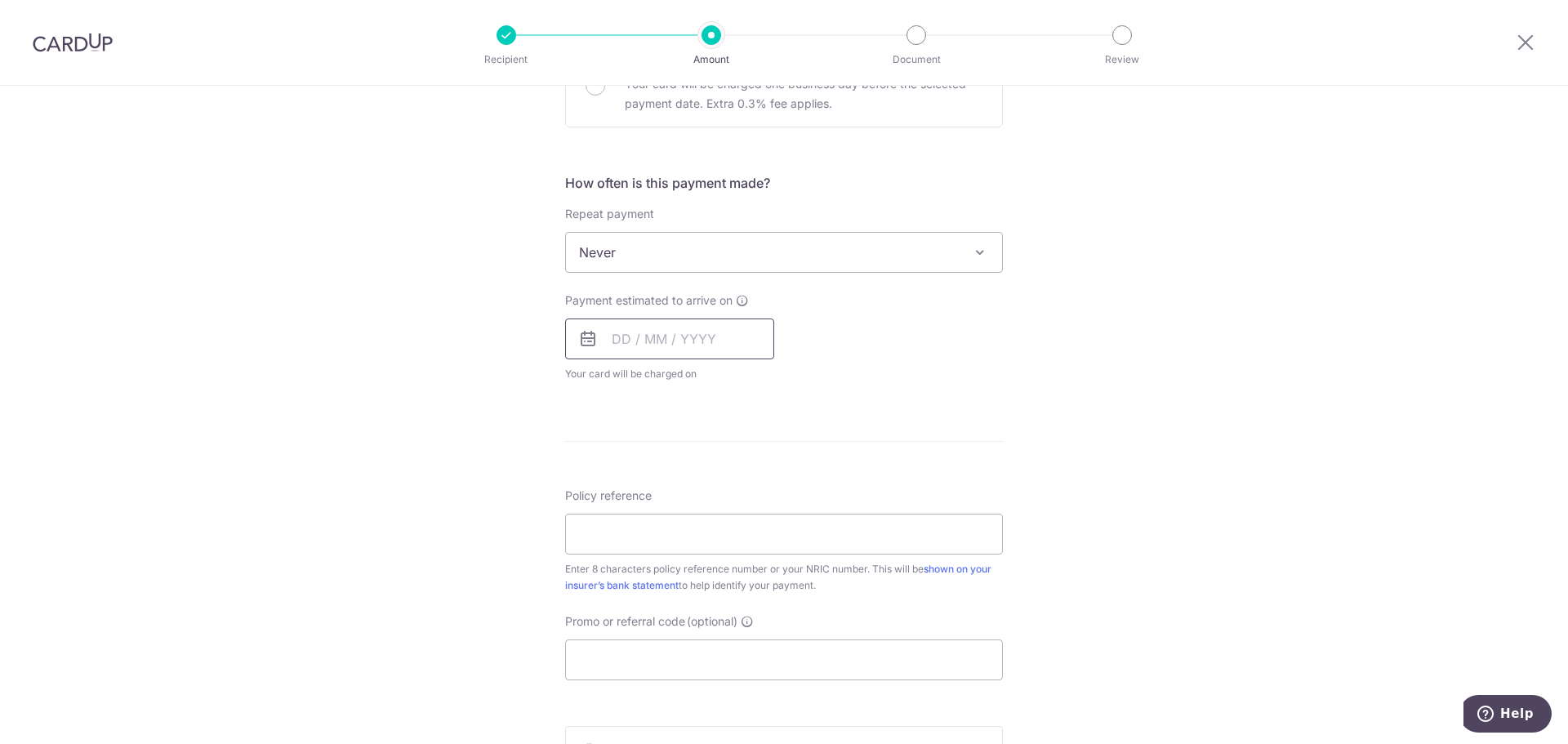
click at [701, 335] on input "text" at bounding box center [669, 338] width 209 height 41
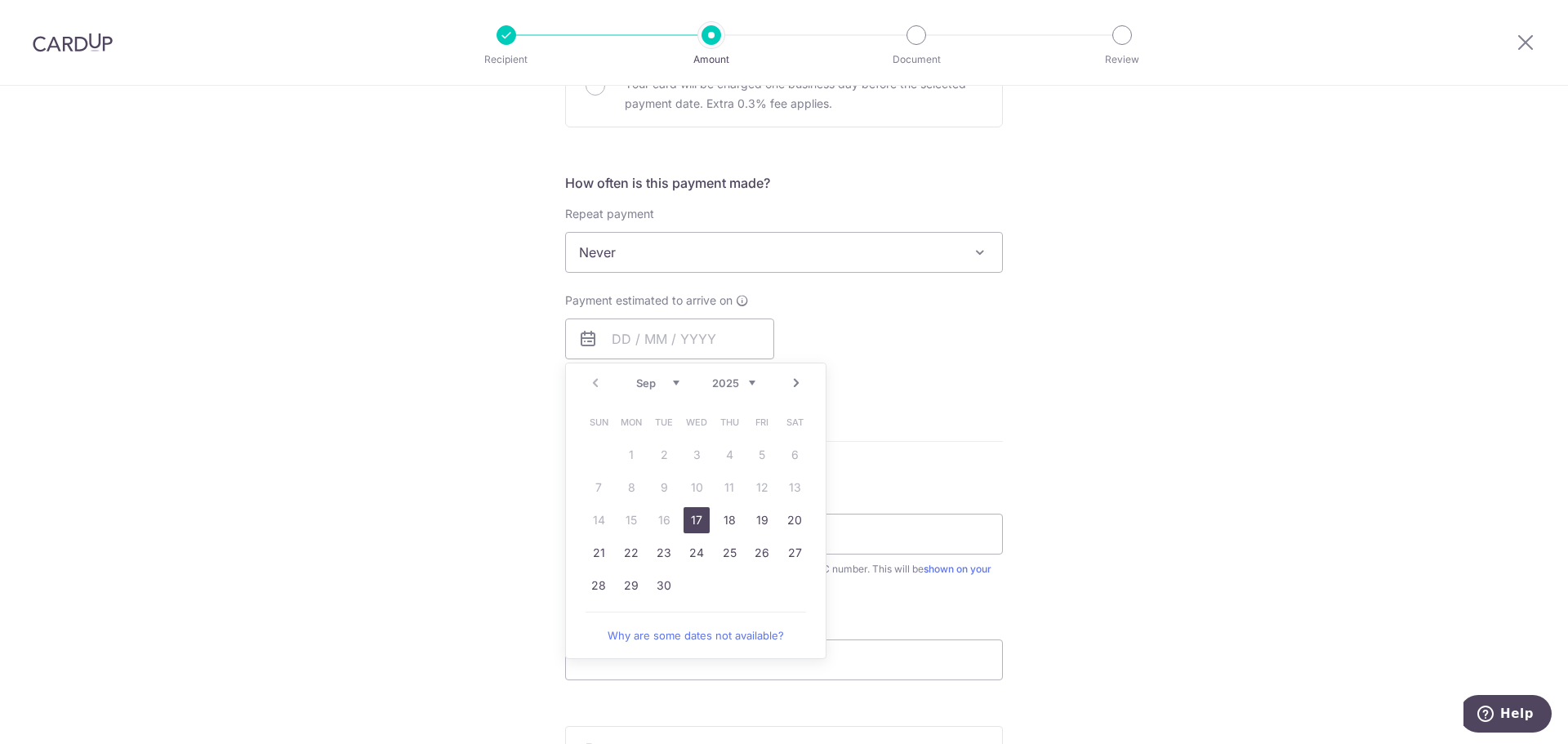
click at [677, 385] on div "Sep Oct Nov Dec 2025 2026 2027 2028 2029 2030 2031 2032 2033 2034 2035" at bounding box center [696, 383] width 119 height 14
click at [670, 387] on select "Sep Oct Nov Dec" at bounding box center [658, 383] width 43 height 13
click at [799, 515] on link "15" at bounding box center [795, 520] width 27 height 27
type input "[DATE]"
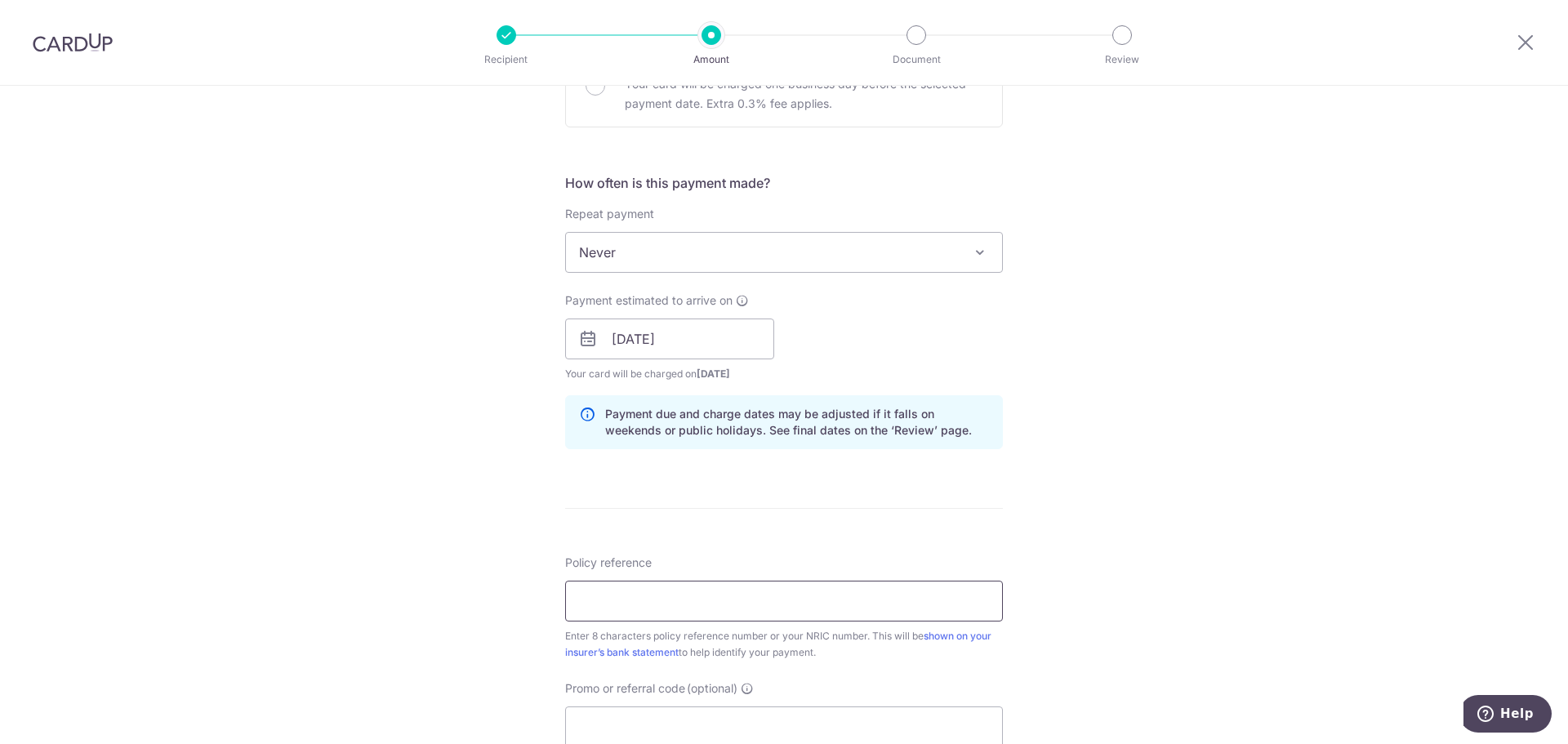
click at [727, 596] on input "Policy reference" at bounding box center [783, 601] width 438 height 41
paste input "3037850"
type input "3037850"
click at [855, 527] on form "Enter payment amount SGD 329.04 329.04 Select Card **** 6648 Add credit card Yo…" at bounding box center [783, 329] width 438 height 1359
click at [765, 597] on input "3037850" at bounding box center [783, 601] width 438 height 41
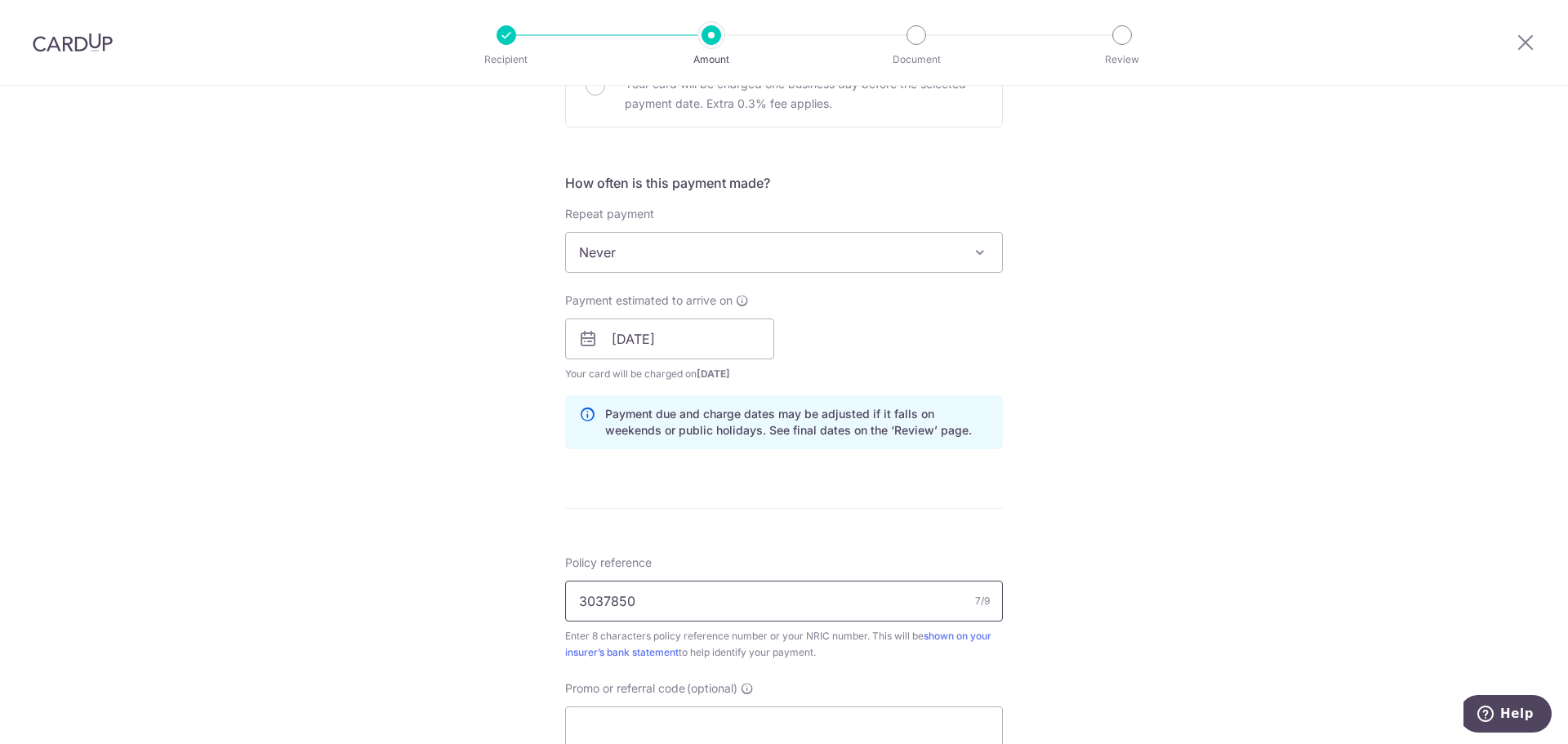
click at [765, 598] on input "3037850" at bounding box center [783, 601] width 438 height 41
click at [777, 572] on div "Policy reference 3037850 7/9 Enter 8 characters policy reference number or your…" at bounding box center [783, 607] width 438 height 106
click at [768, 603] on input "3037850" at bounding box center [783, 601] width 438 height 41
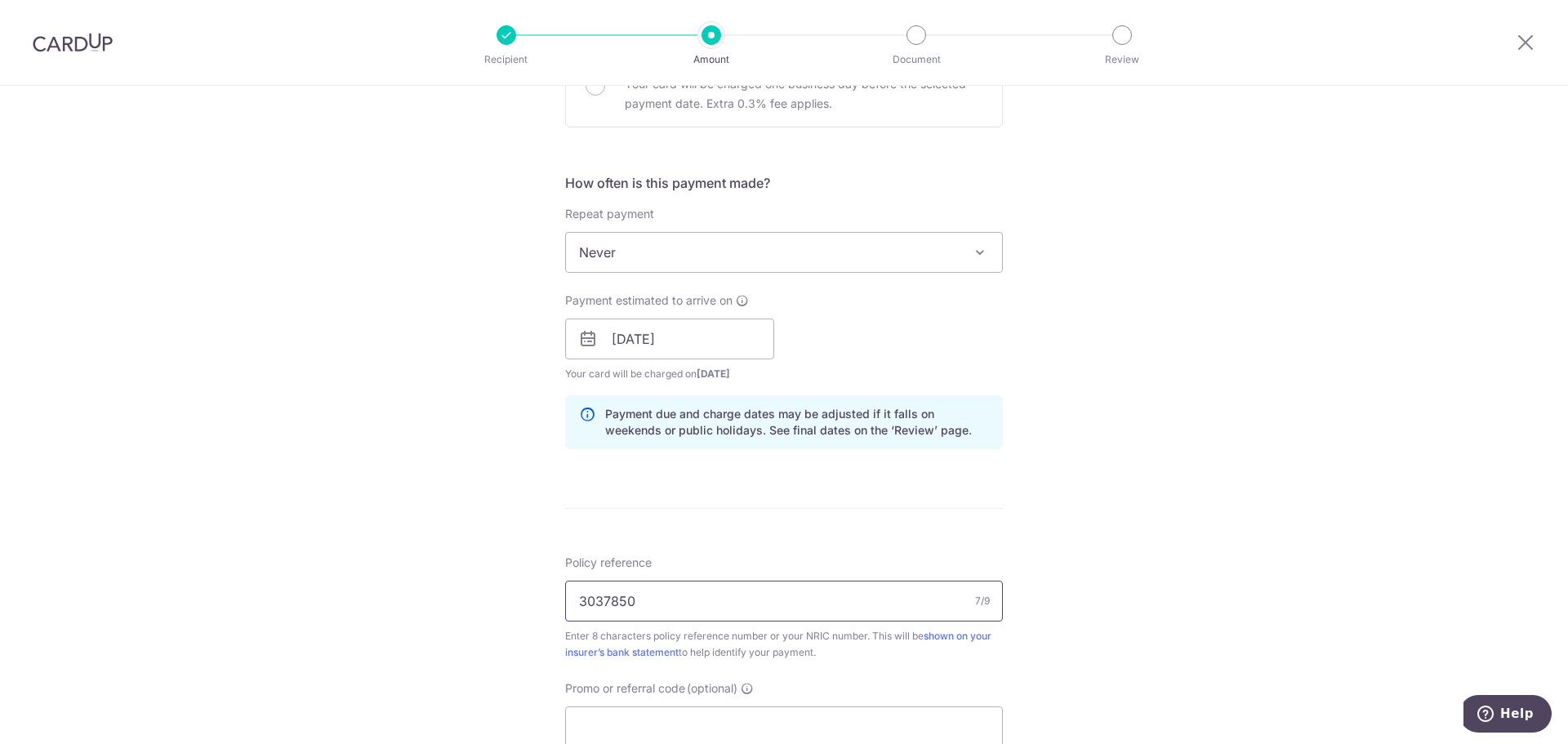
click at [768, 603] on input "3037850" at bounding box center [783, 601] width 438 height 41
click at [767, 604] on input "Policy reference" at bounding box center [783, 601] width 438 height 41
paste input "3037850"
click at [719, 603] on input "3037850" at bounding box center [783, 601] width 438 height 41
paste input "C"
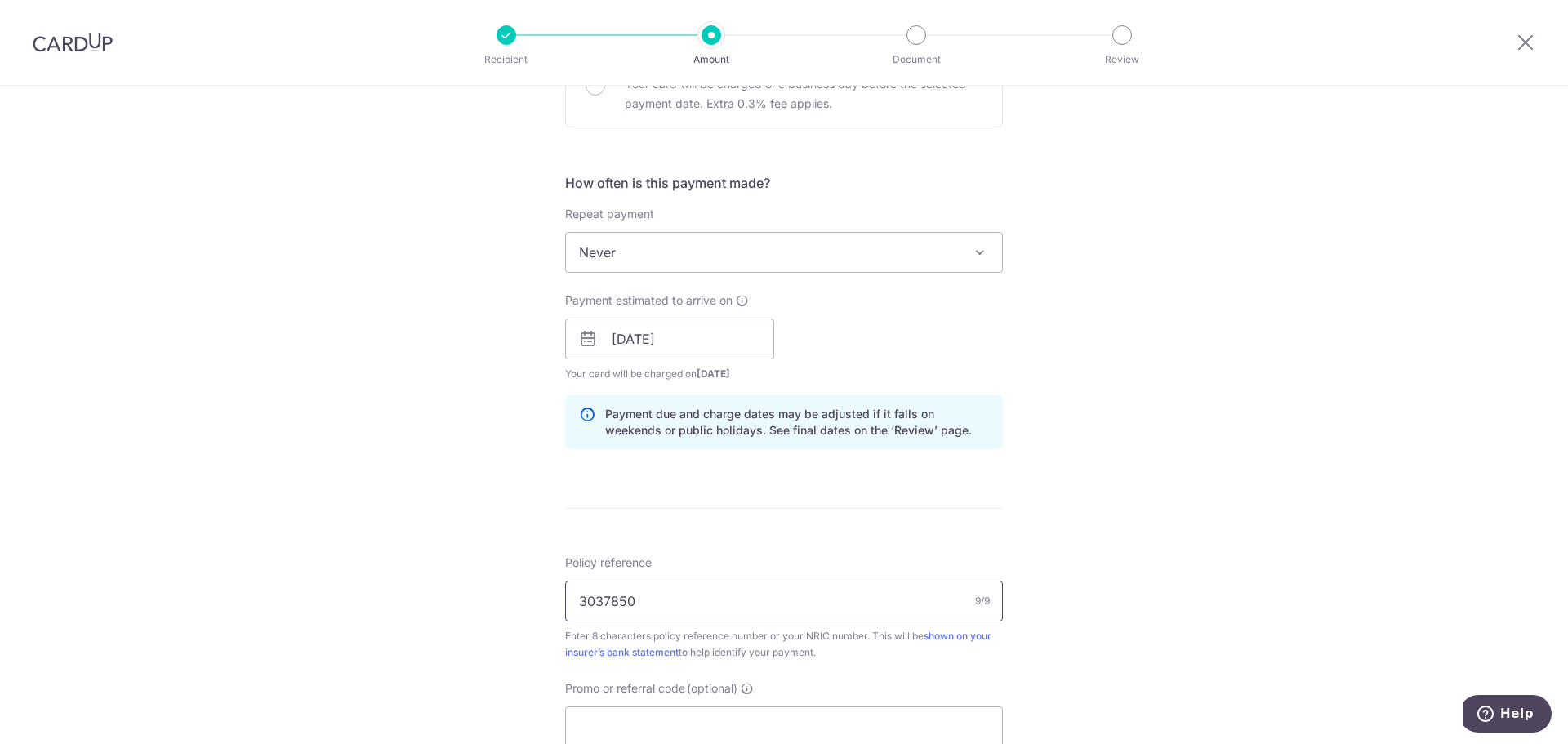
type input "3037850"
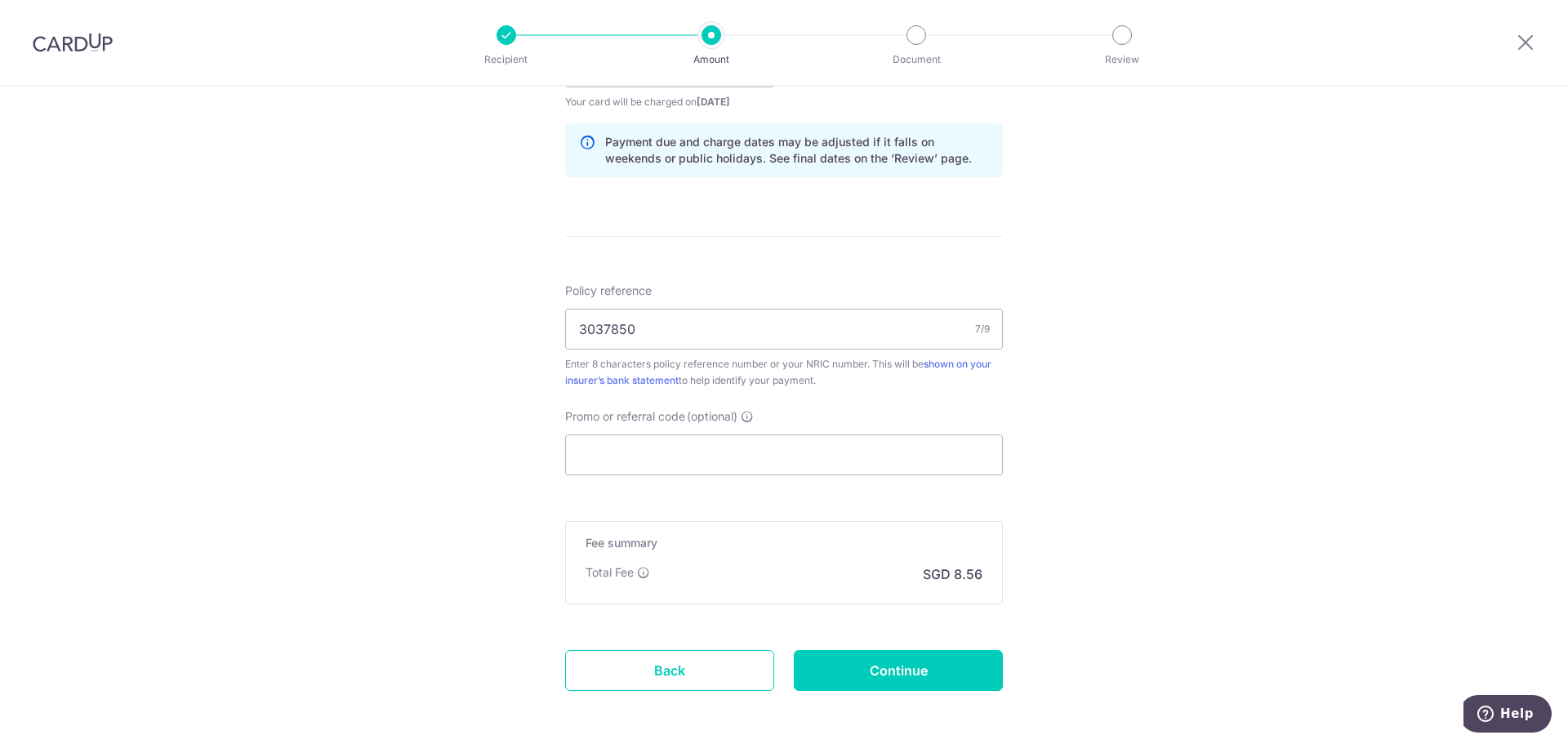
click at [837, 555] on div "Fee summary Base fee Extend fee Next-day fee Total Fee SGD 8.56" at bounding box center [783, 562] width 438 height 83
click at [792, 312] on input "3037850" at bounding box center [783, 329] width 438 height 41
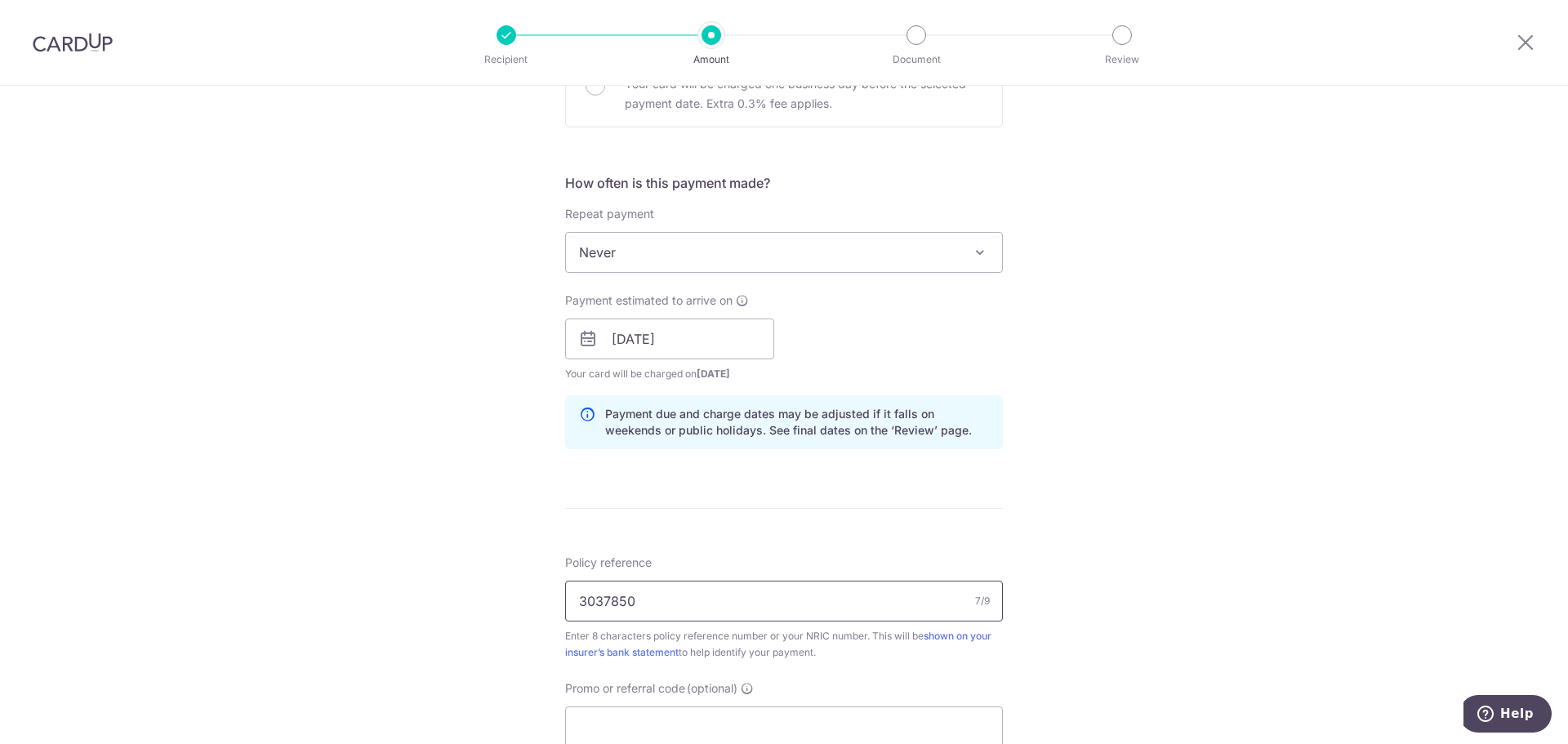
click at [672, 596] on input "3037850" at bounding box center [783, 601] width 438 height 41
type input "S8723504A"
click at [1104, 578] on div "Tell us more about your payment Enter payment amount SGD 329.04 329.04 Select C…" at bounding box center [784, 313] width 1568 height 1544
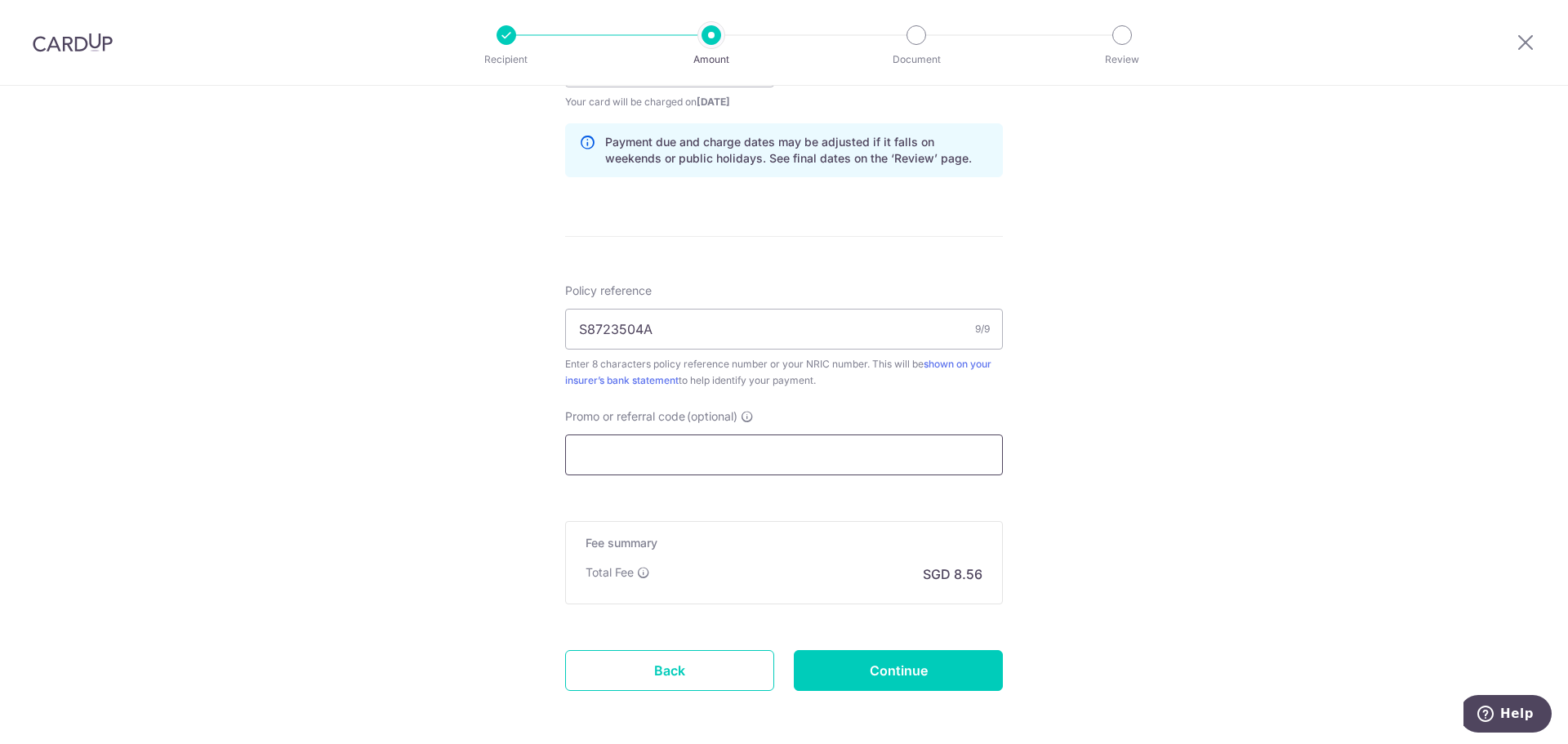
click at [697, 463] on input "Promo or referral code (optional)" at bounding box center [783, 454] width 438 height 41
paste input "OCBC90NMC"
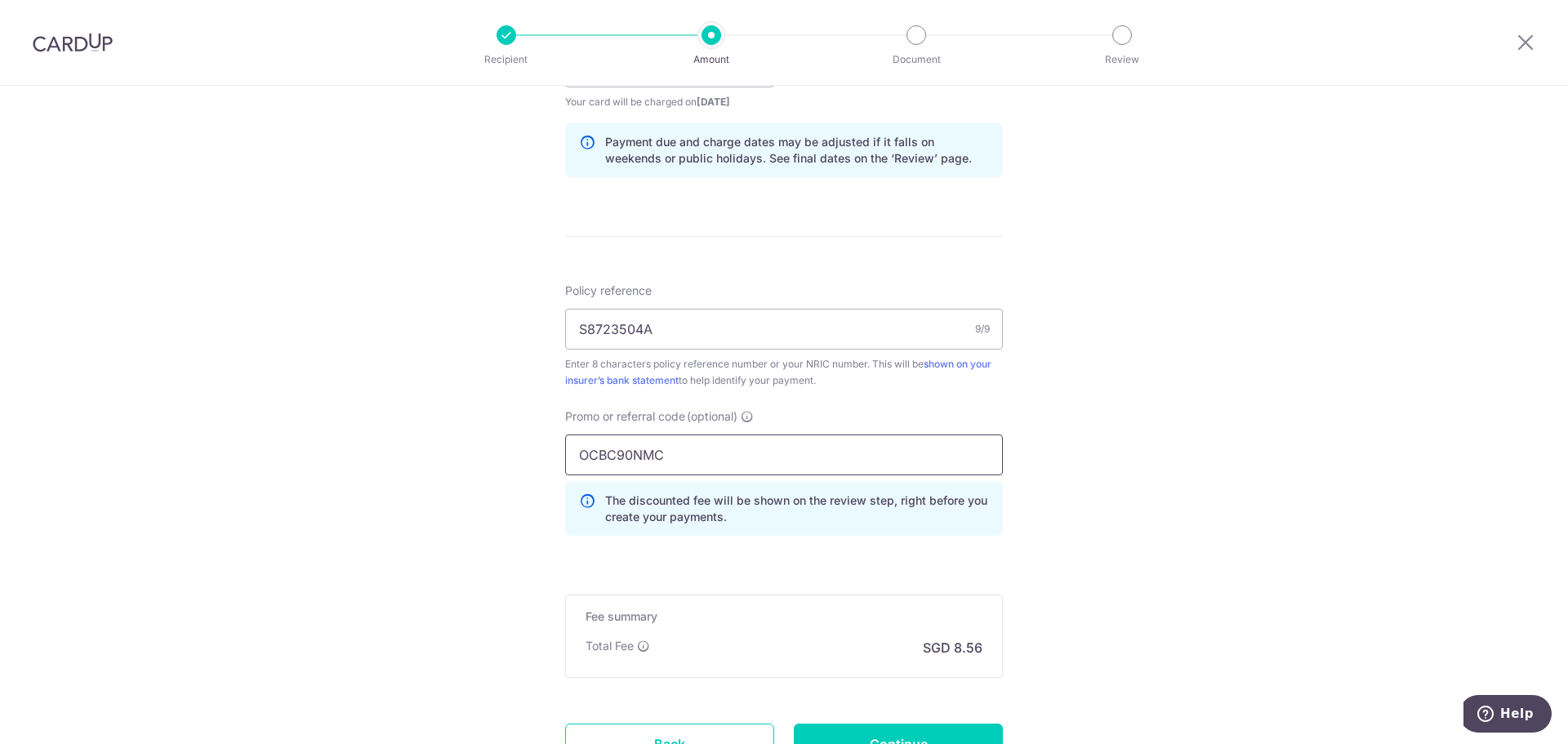
type input "OCBC90NMC"
click at [1084, 534] on div "Tell us more about your payment Enter payment amount SGD 329.04 329.04 Select C…" at bounding box center [784, 78] width 1568 height 1617
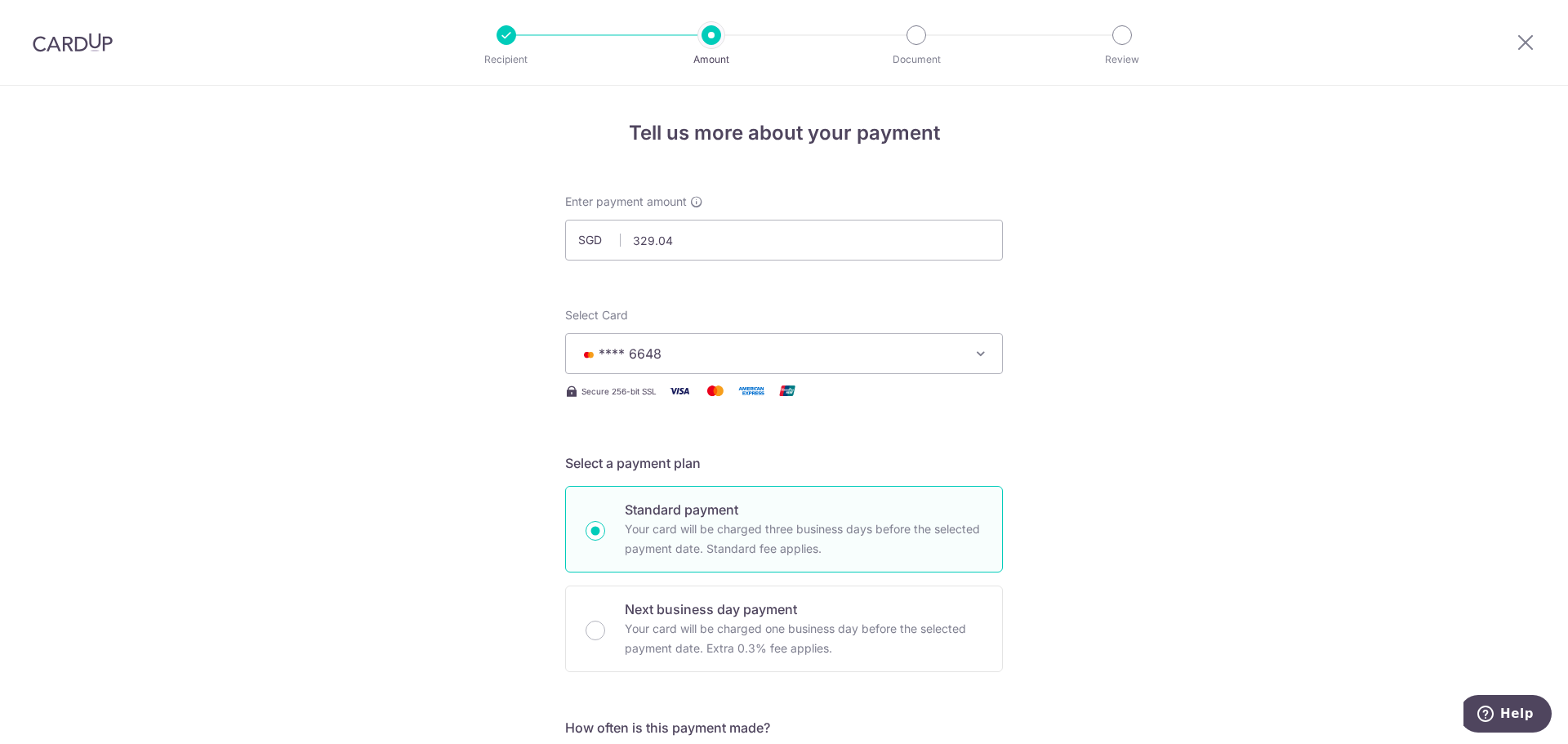
scroll to position [959, 0]
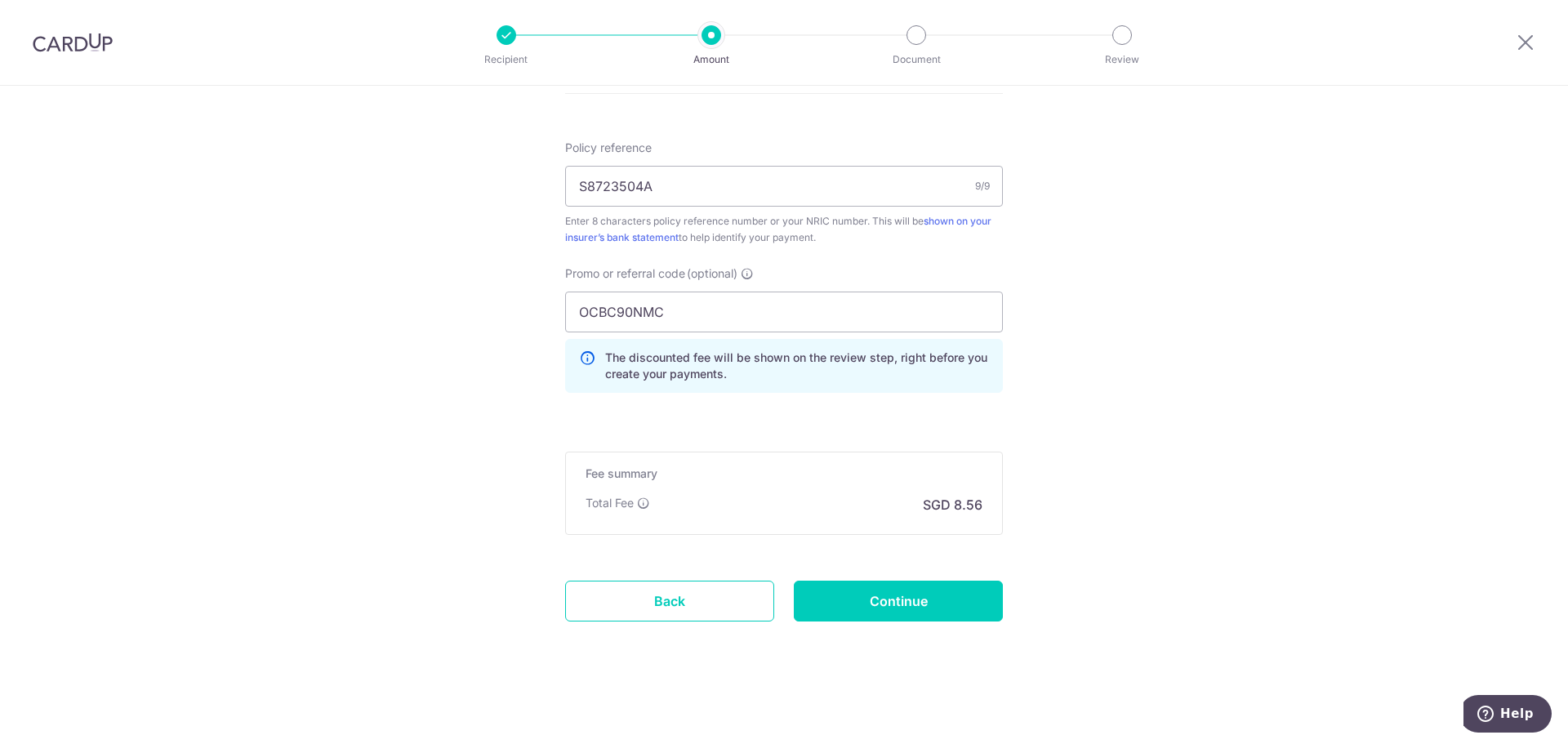
click at [909, 605] on input "Continue" at bounding box center [898, 601] width 209 height 41
type input "Create Schedule"
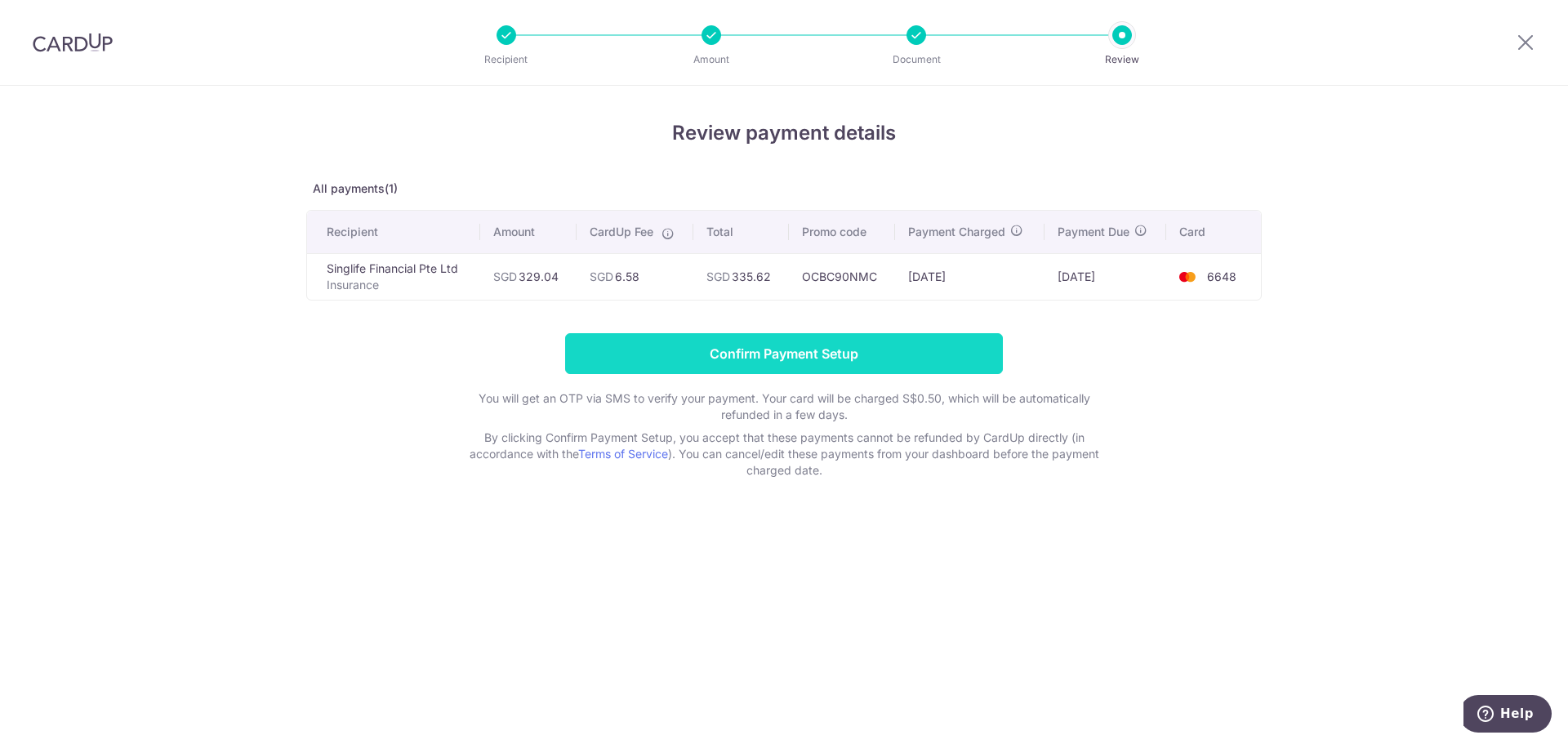
click at [893, 357] on input "Confirm Payment Setup" at bounding box center [783, 353] width 438 height 41
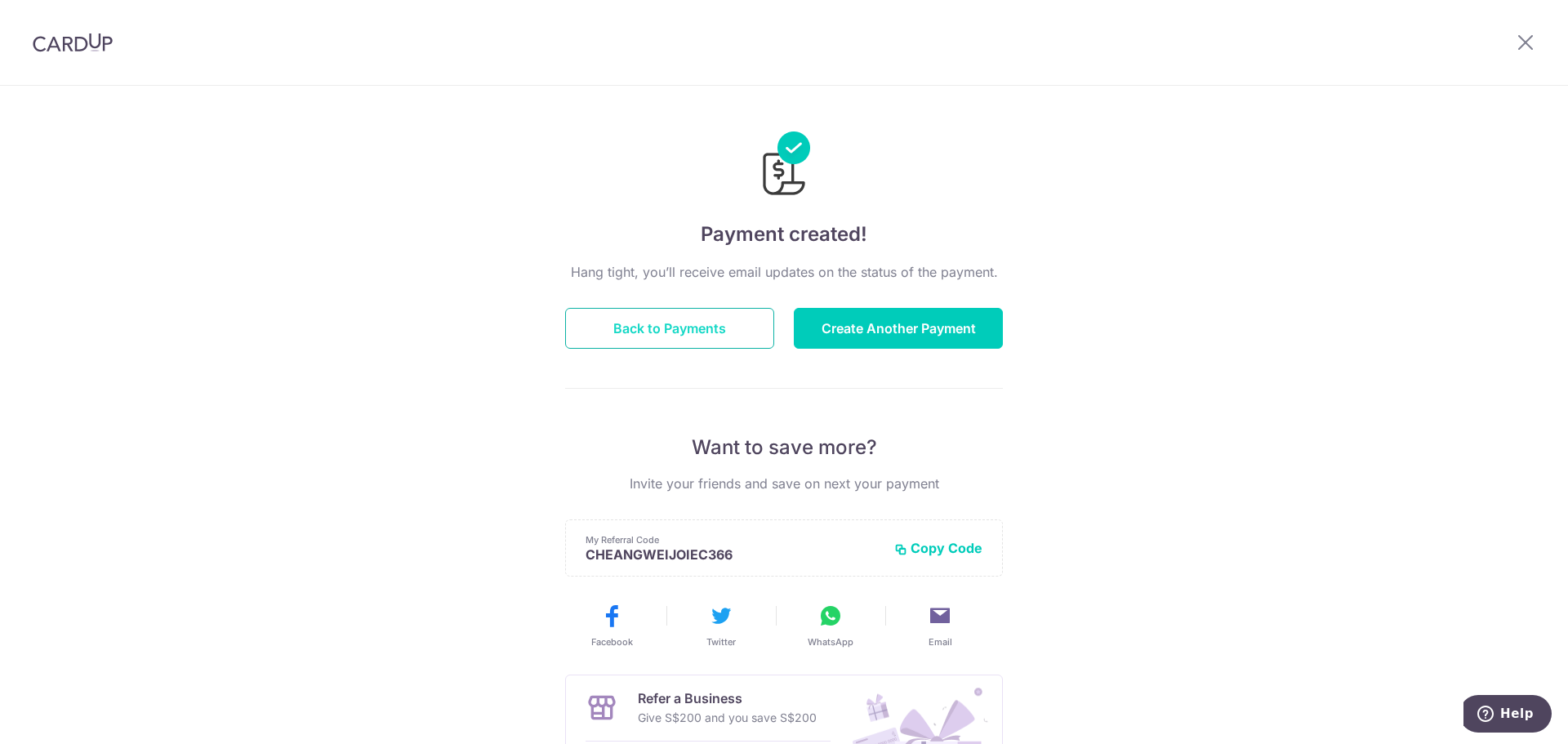
click at [711, 323] on button "Back to Payments" at bounding box center [669, 328] width 209 height 41
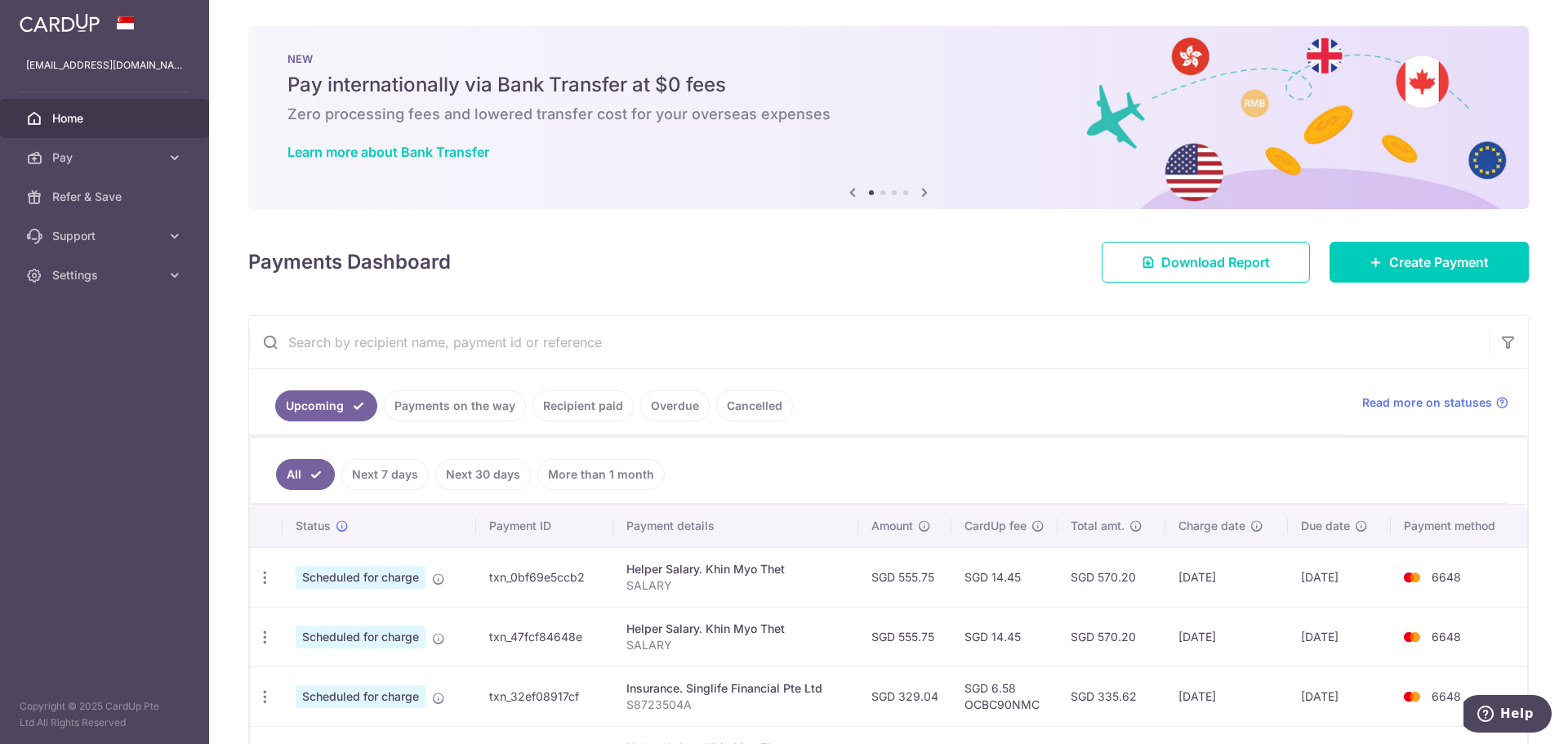
scroll to position [272, 0]
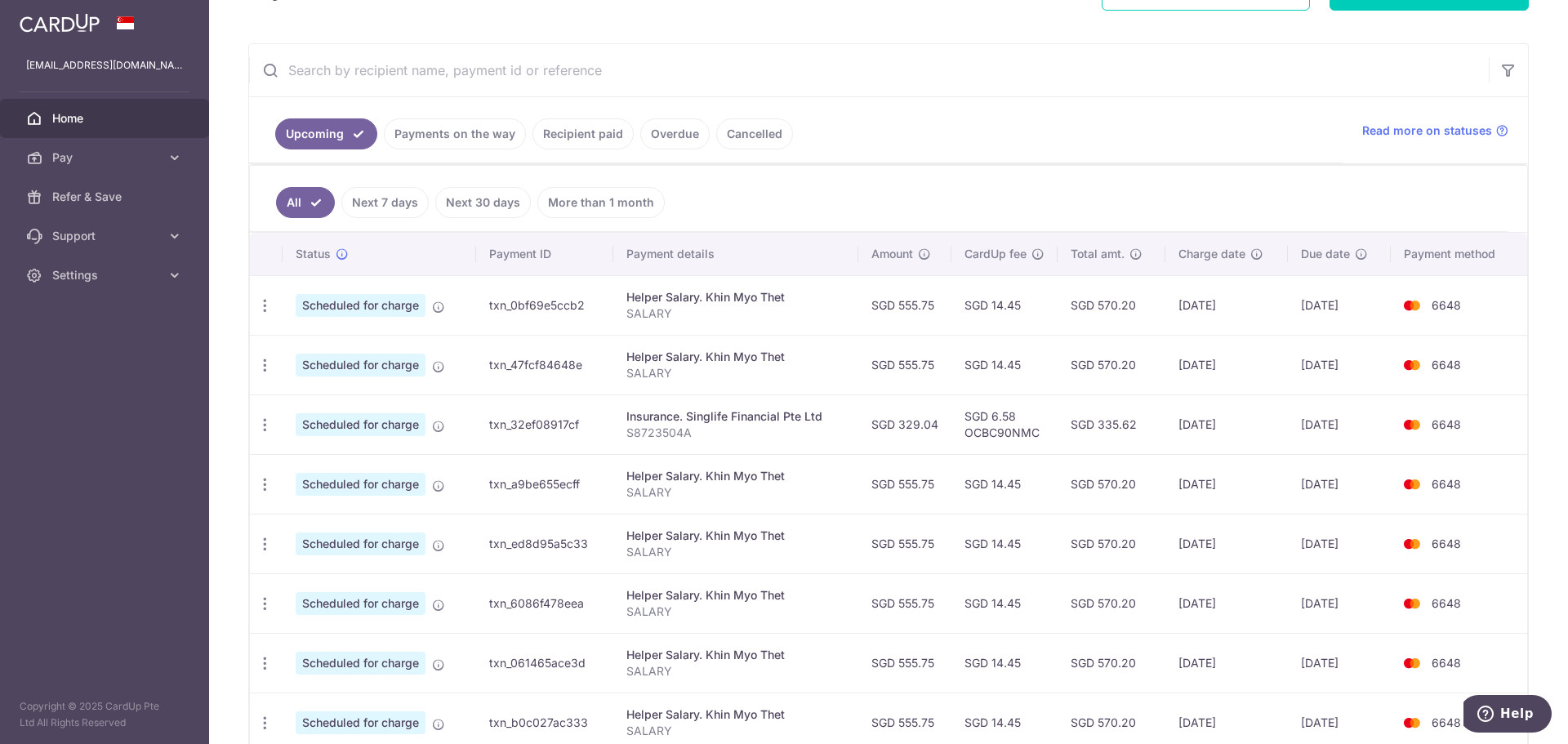
click at [413, 200] on link "Next 7 days" at bounding box center [384, 202] width 88 height 31
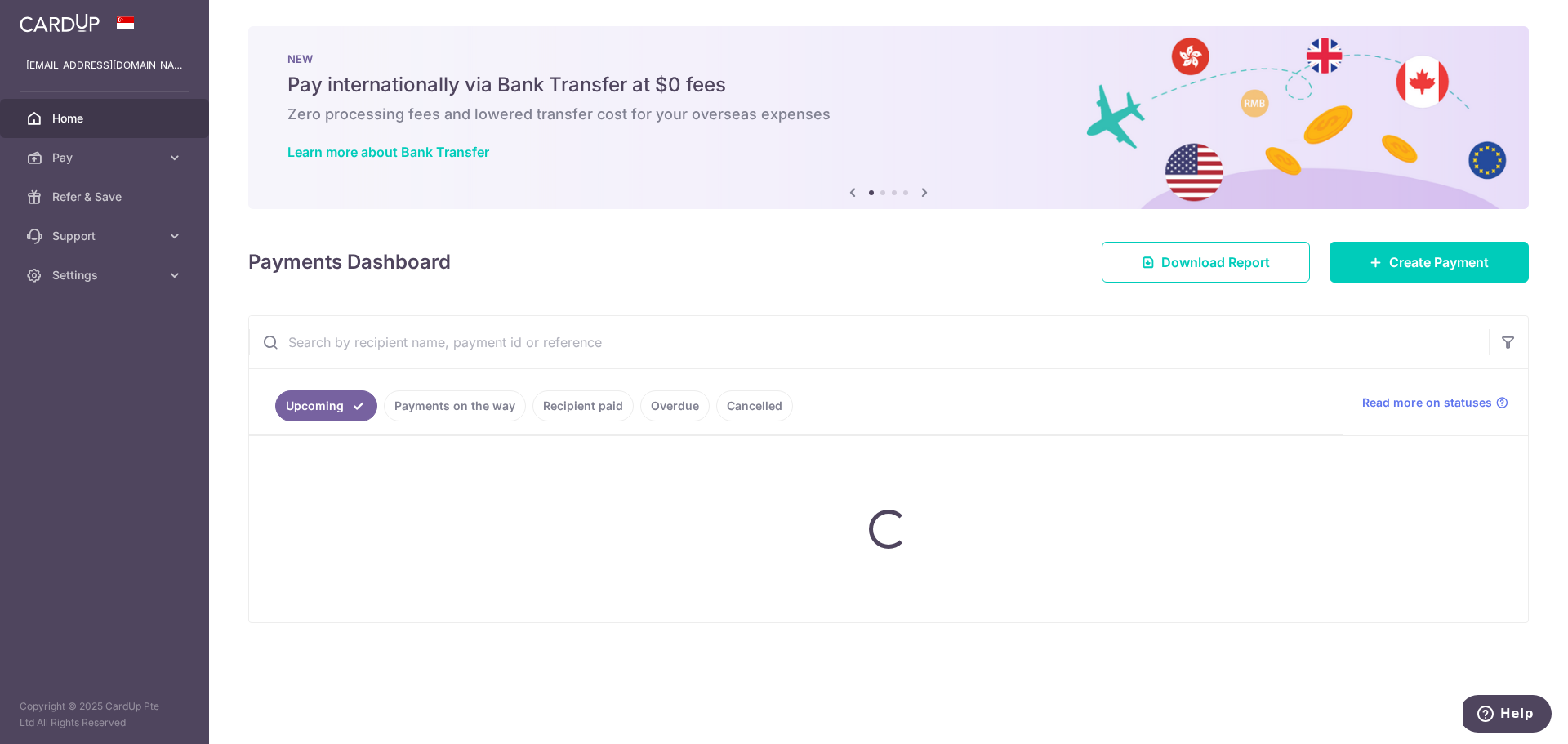
scroll to position [0, 0]
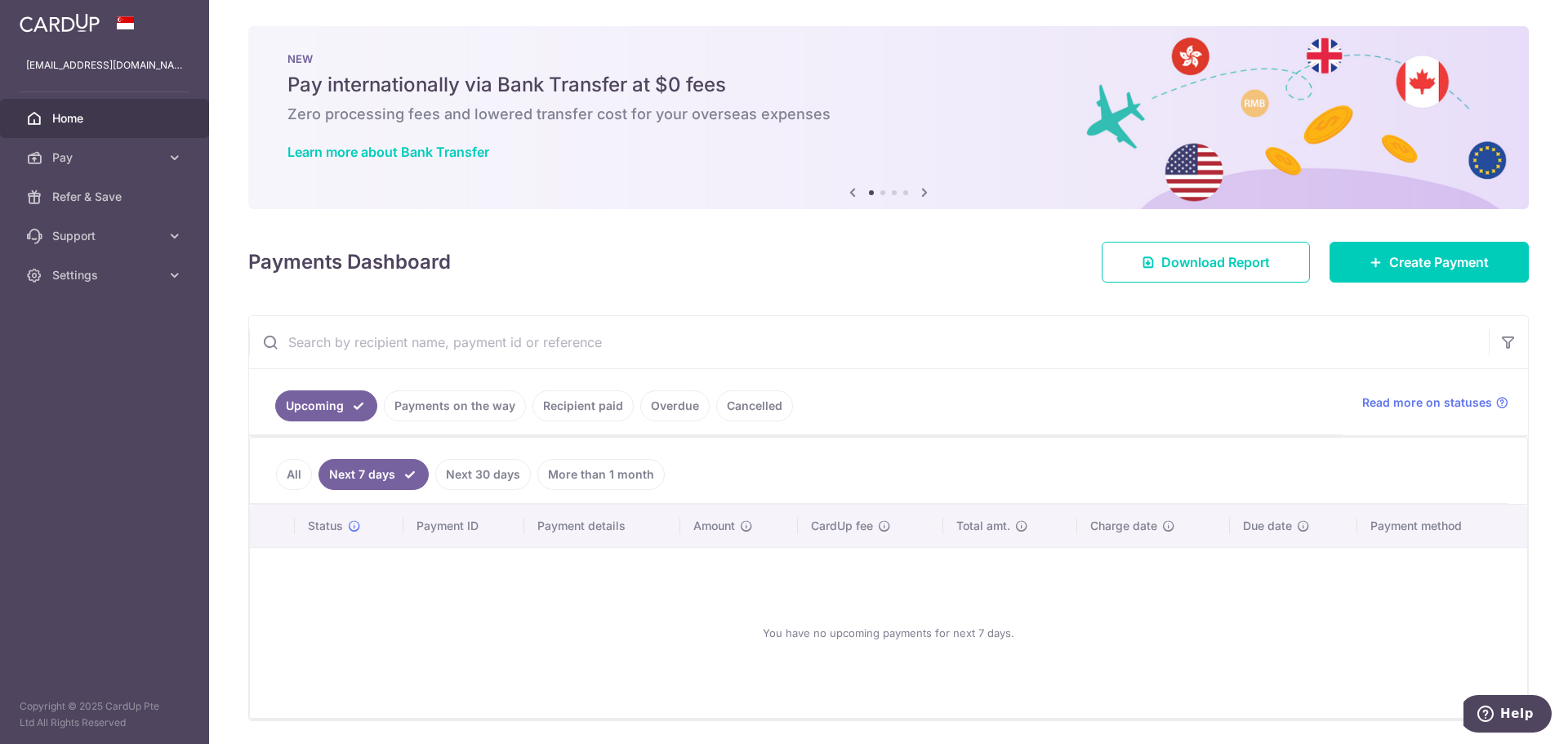
click at [332, 414] on link "Upcoming" at bounding box center [325, 406] width 102 height 31
click at [303, 455] on ul "All Next 7 days Next 30 days More than 1 month" at bounding box center [879, 470] width 1258 height 66
click at [294, 487] on link "All" at bounding box center [293, 474] width 36 height 31
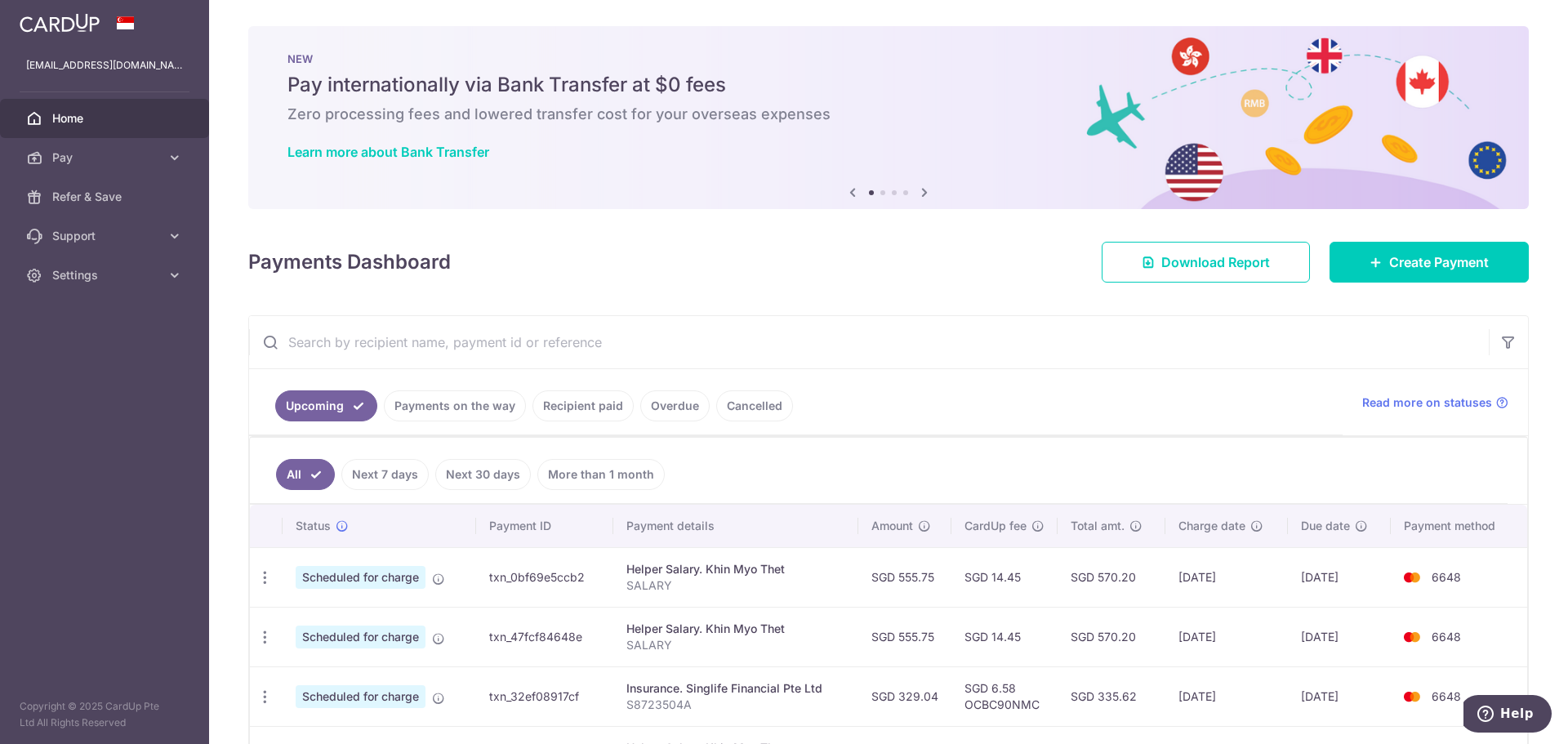
scroll to position [272, 0]
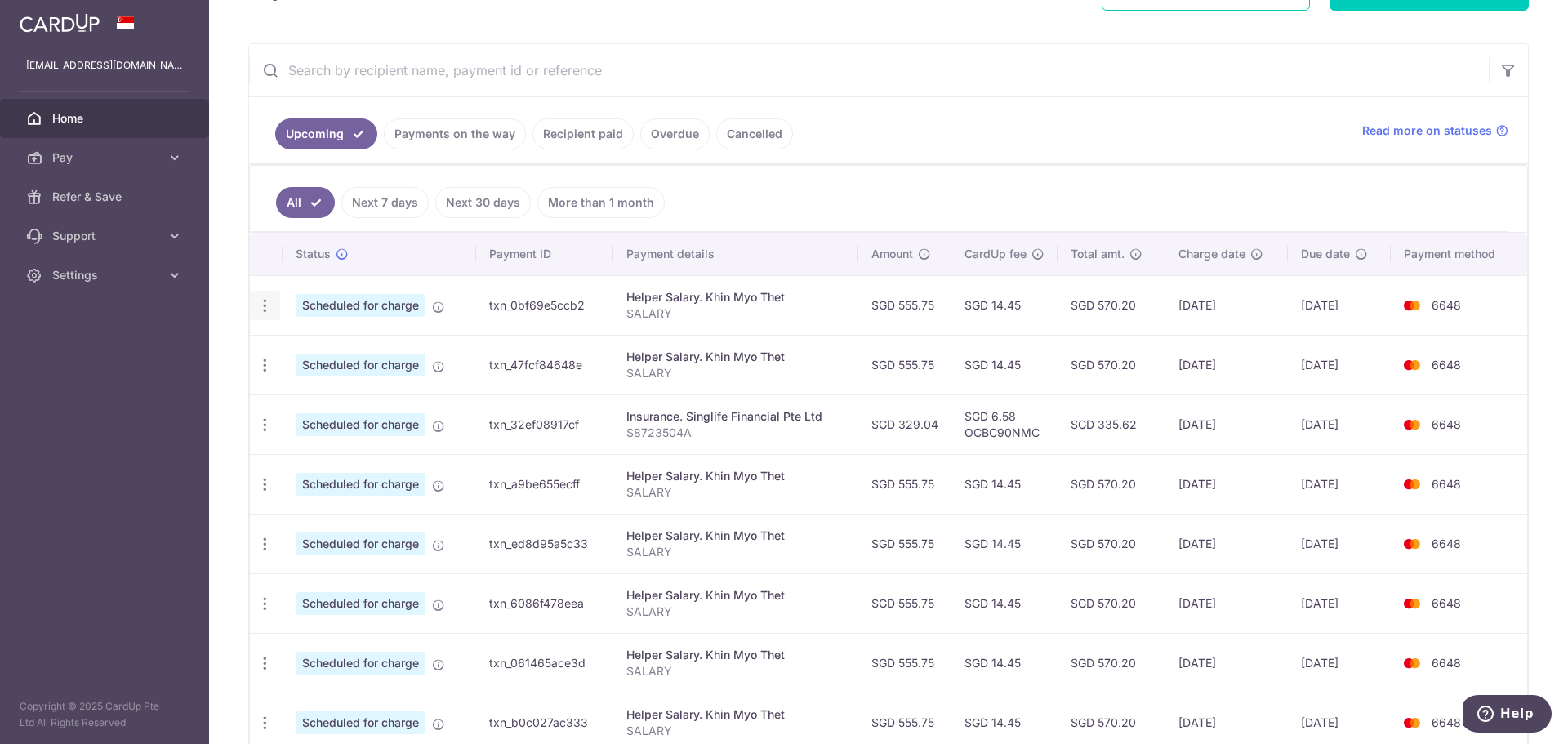
click at [276, 312] on div "Update payment Cancel payment" at bounding box center [265, 306] width 30 height 30
click at [273, 303] on div "Update payment Cancel payment" at bounding box center [265, 306] width 30 height 30
click at [268, 304] on icon "button" at bounding box center [264, 305] width 17 height 17
click at [299, 349] on span "Update payment" at bounding box center [352, 350] width 111 height 19
radio input "true"
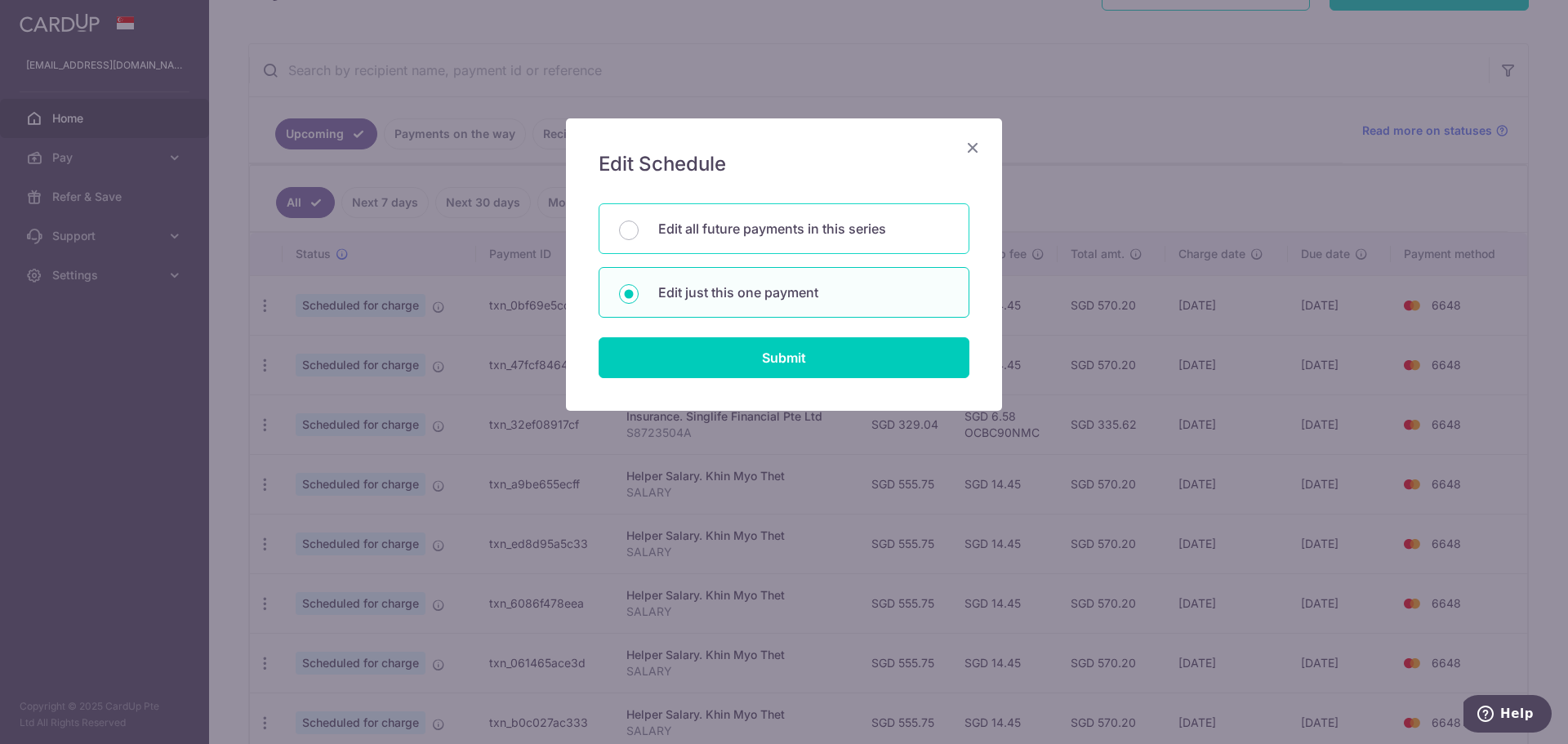
click at [762, 238] on p "Edit all future payments in this series" at bounding box center [803, 229] width 291 height 19
click at [638, 238] on input "Edit all future payments in this series" at bounding box center [628, 230] width 19 height 19
radio input "true"
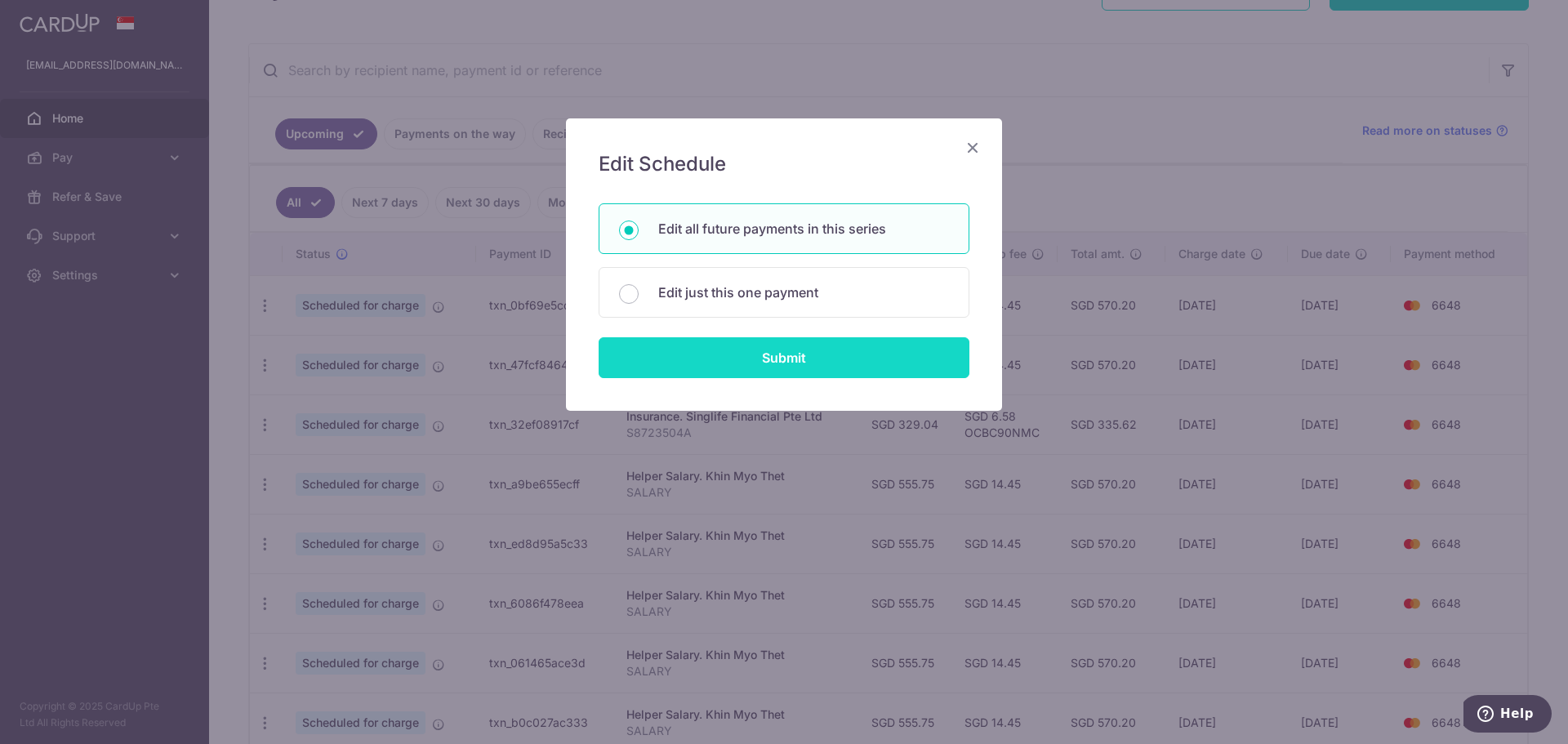
click at [788, 353] on input "Submit" at bounding box center [783, 358] width 370 height 41
radio input "true"
type input "555.75"
type input "SALARY"
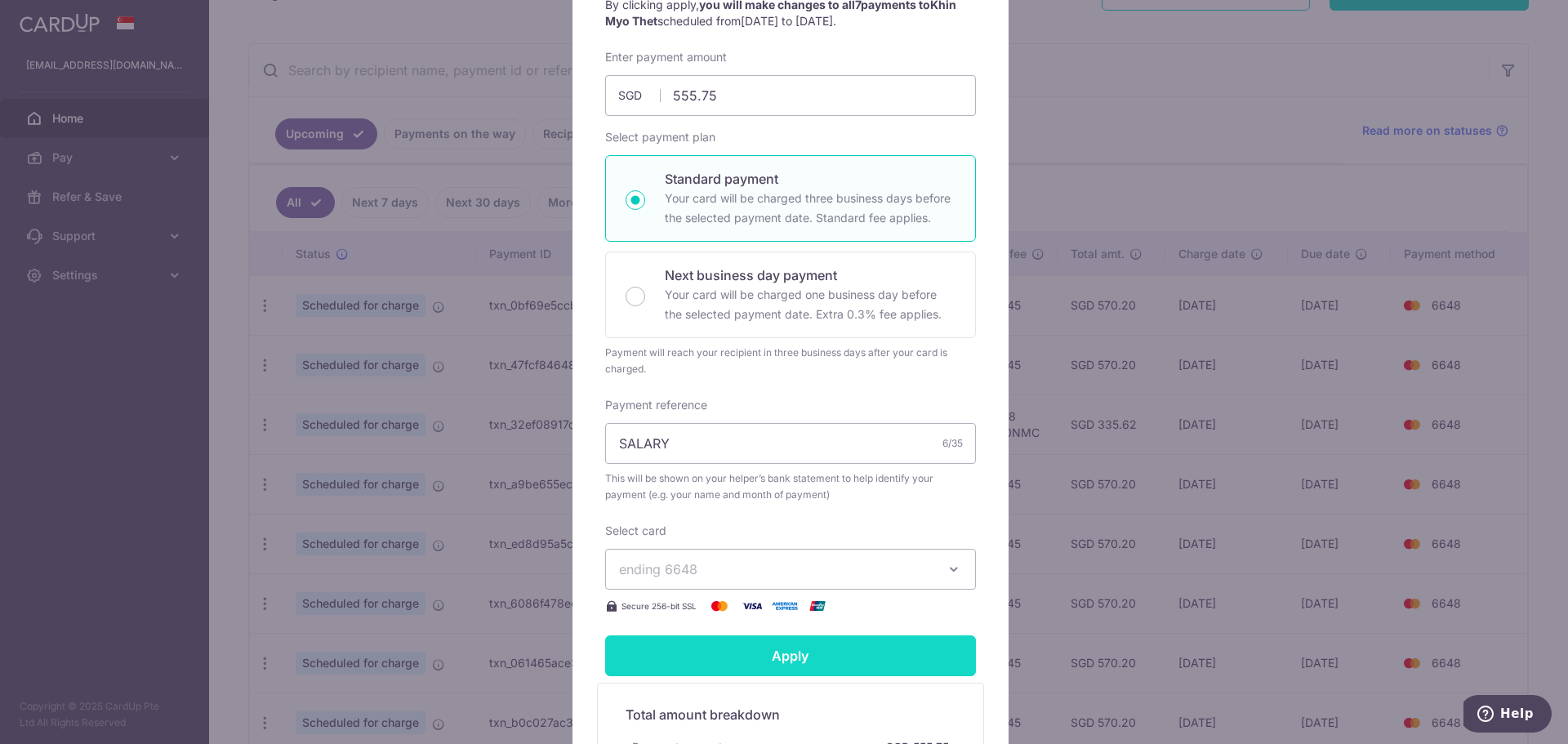
scroll to position [0, 0]
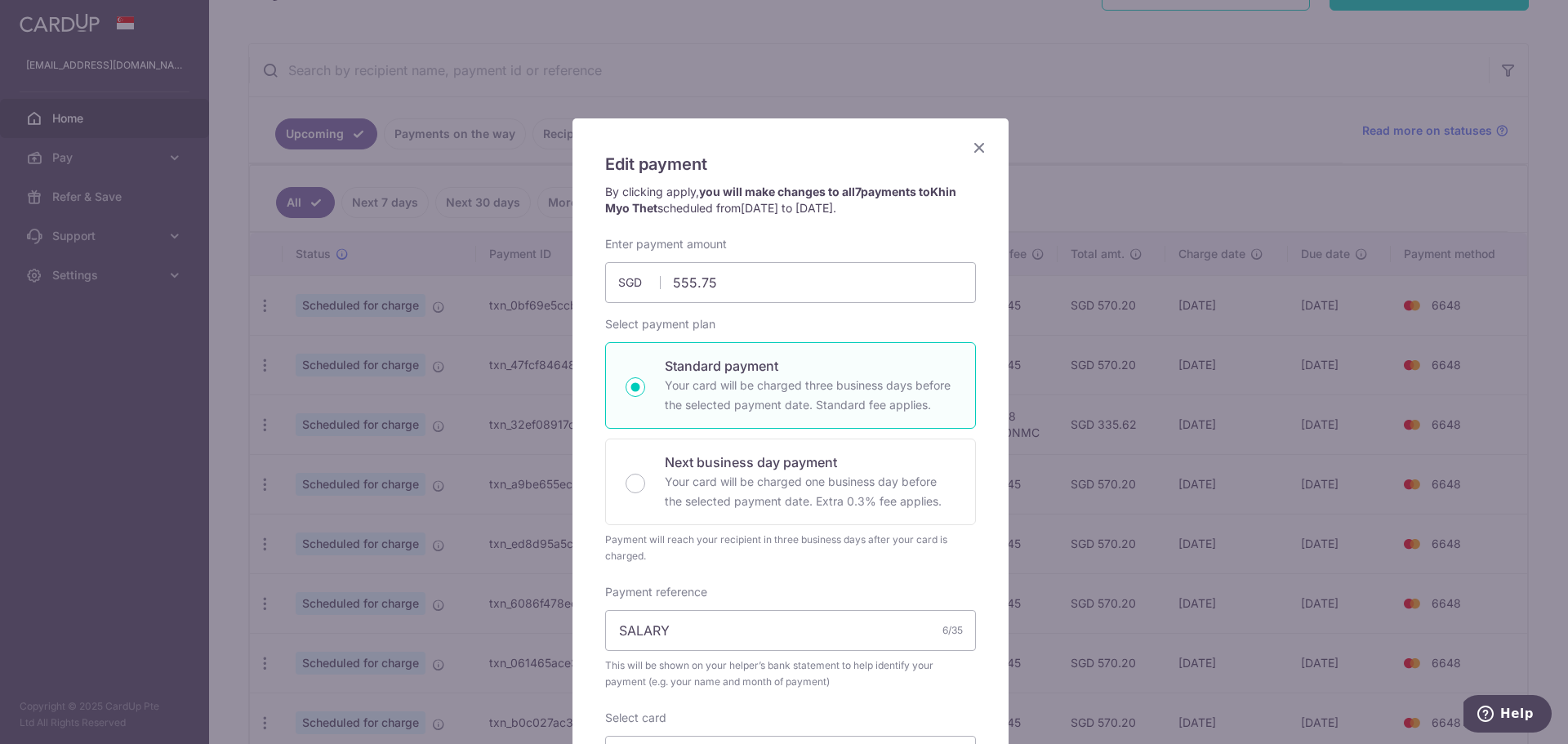
click at [970, 150] on icon "Close" at bounding box center [979, 147] width 19 height 20
